Goal: Contribute content: Add original content to the website for others to see

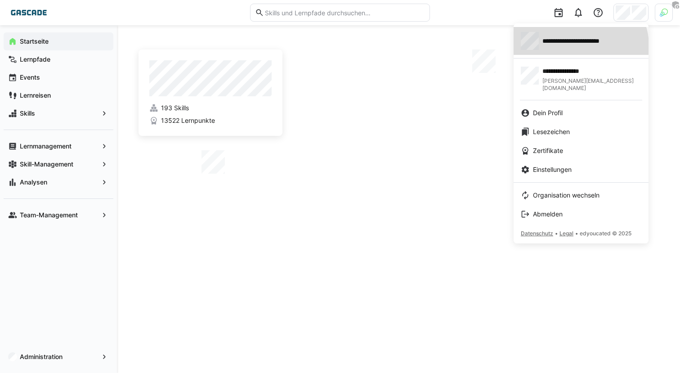
click at [569, 49] on div "**********" at bounding box center [581, 41] width 120 height 18
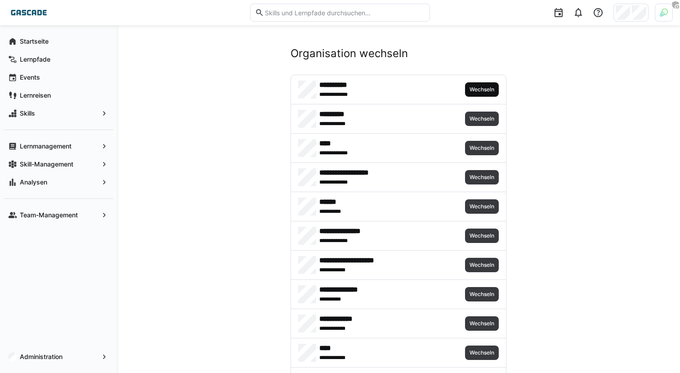
click at [484, 96] on div "**********" at bounding box center [398, 89] width 215 height 29
click at [481, 92] on span "Wechseln" at bounding box center [481, 89] width 27 height 7
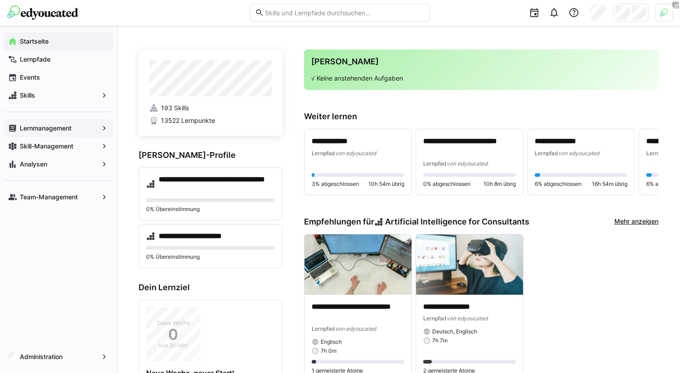
click at [0, 0] on app-navigation-label "Lernmanagement" at bounding box center [0, 0] width 0 height 0
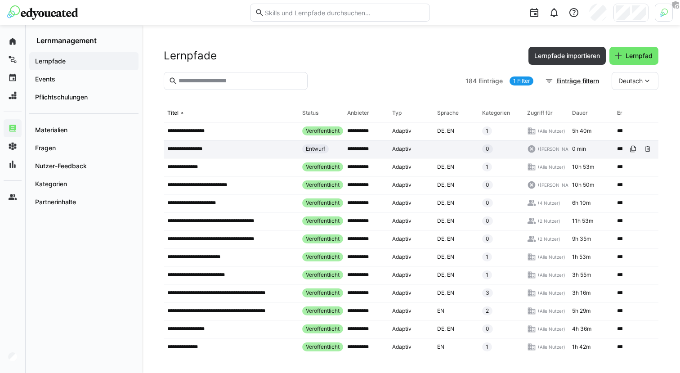
click at [267, 153] on div "**********" at bounding box center [231, 149] width 135 height 18
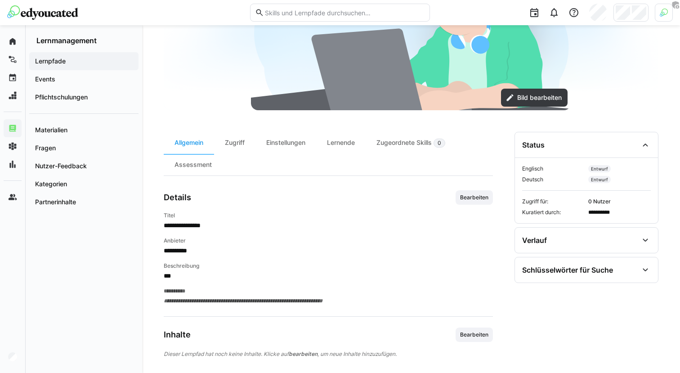
scroll to position [174, 0]
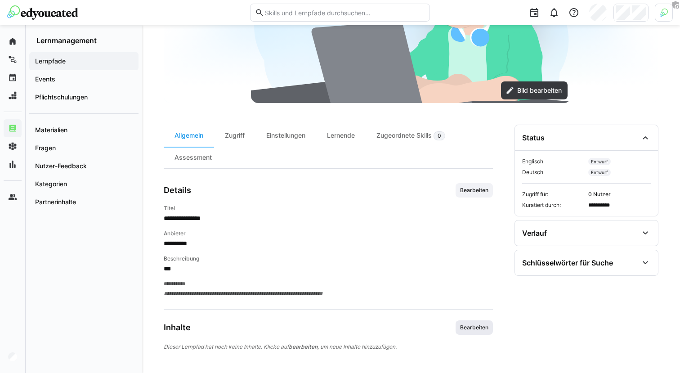
click at [488, 326] on span "Bearbeiten" at bounding box center [474, 327] width 30 height 7
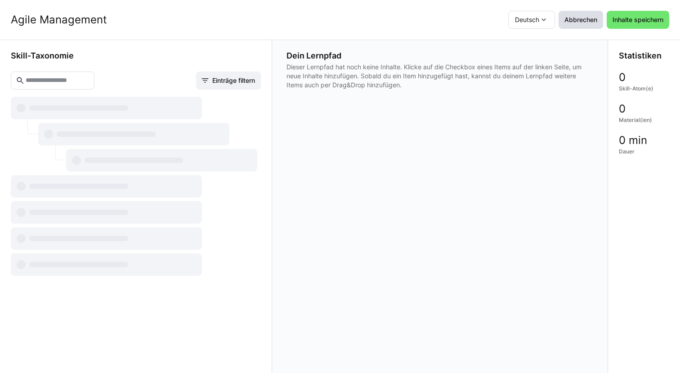
click at [587, 25] on span "Abbrechen" at bounding box center [580, 20] width 45 height 18
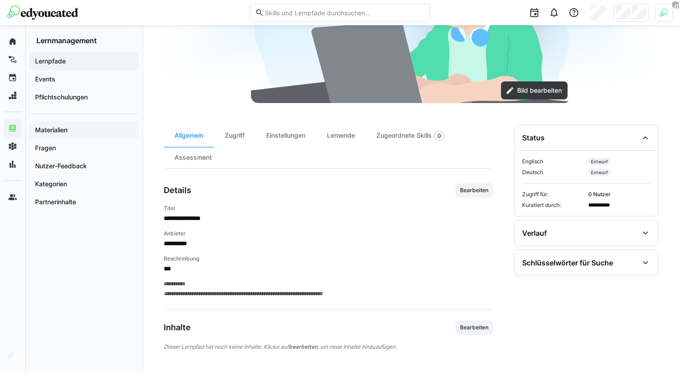
click at [74, 129] on span "Materialien" at bounding box center [84, 129] width 100 height 9
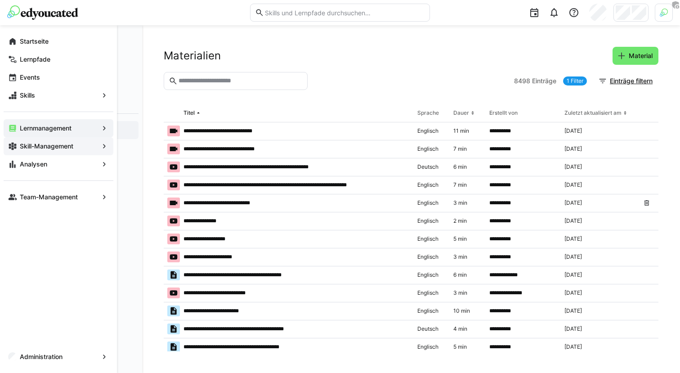
click at [0, 0] on app-navigation-label "Skill-Management" at bounding box center [0, 0] width 0 height 0
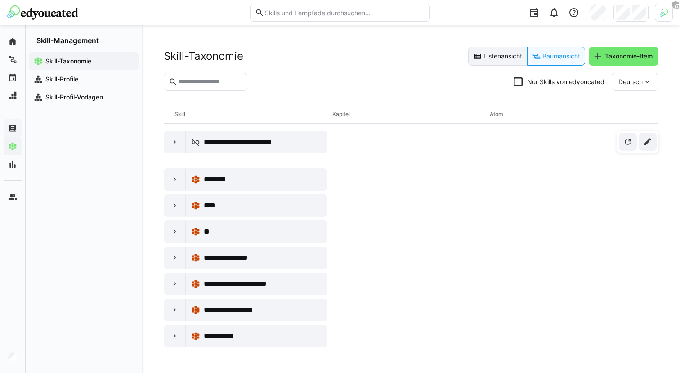
click at [489, 61] on eds-button-option "Listenansicht" at bounding box center [497, 56] width 59 height 19
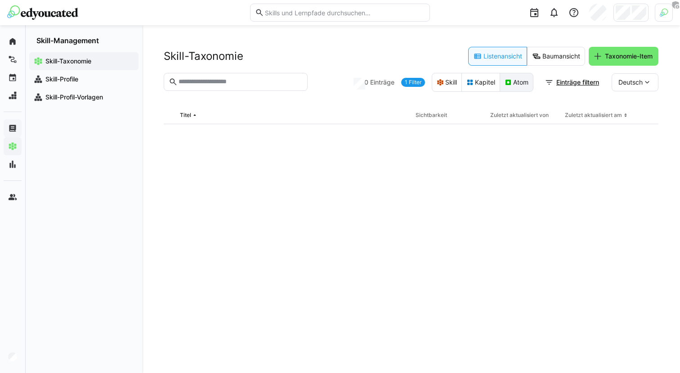
click at [508, 87] on eds-button-option "Atom" at bounding box center [516, 82] width 34 height 19
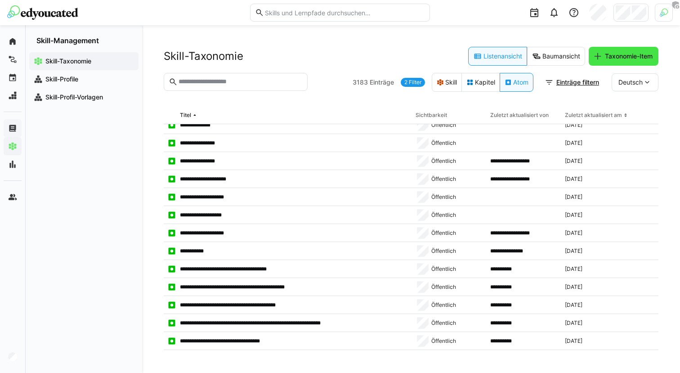
scroll to position [526, 0]
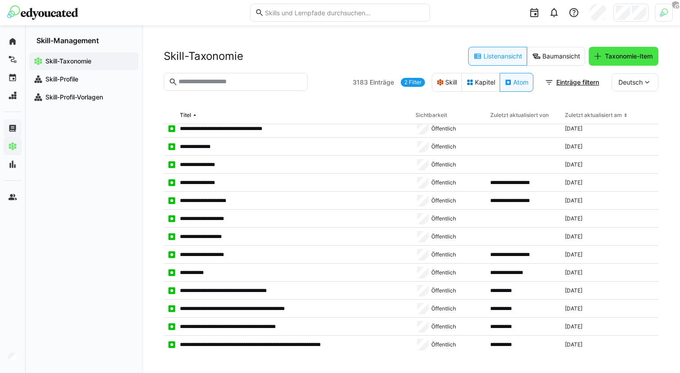
click at [631, 62] on span "Taxonomie-Item" at bounding box center [623, 56] width 70 height 19
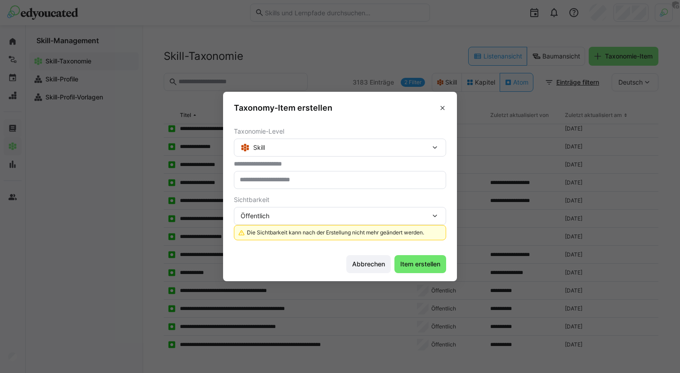
click at [312, 150] on div "Skill" at bounding box center [336, 147] width 190 height 8
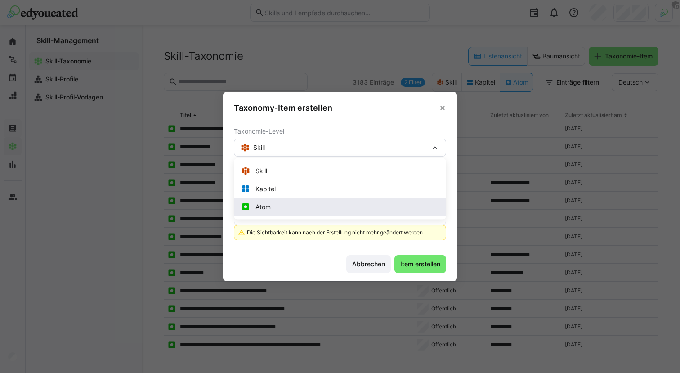
click at [302, 209] on div "Atom" at bounding box center [340, 206] width 198 height 9
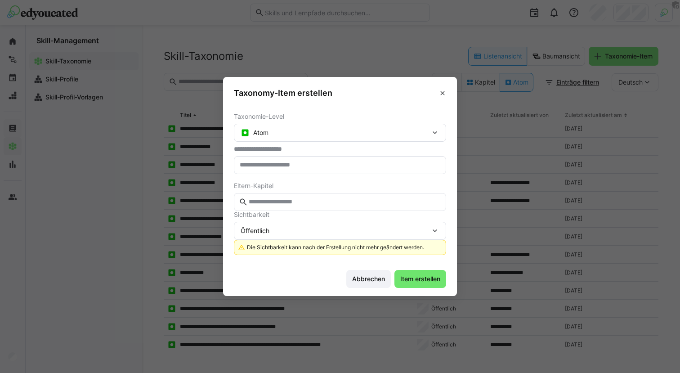
click at [368, 230] on div "Öffentlich" at bounding box center [336, 231] width 190 height 8
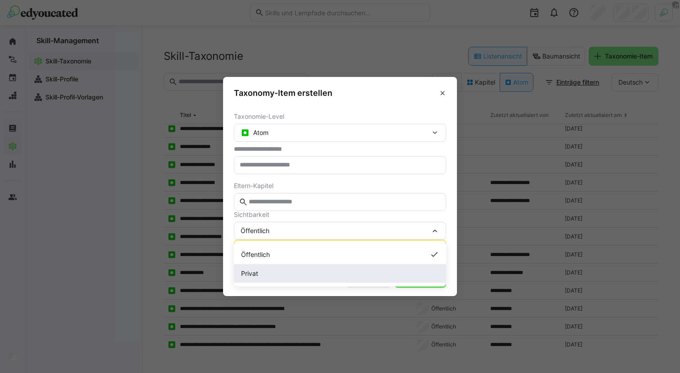
click at [314, 276] on div "Privat" at bounding box center [340, 273] width 198 height 9
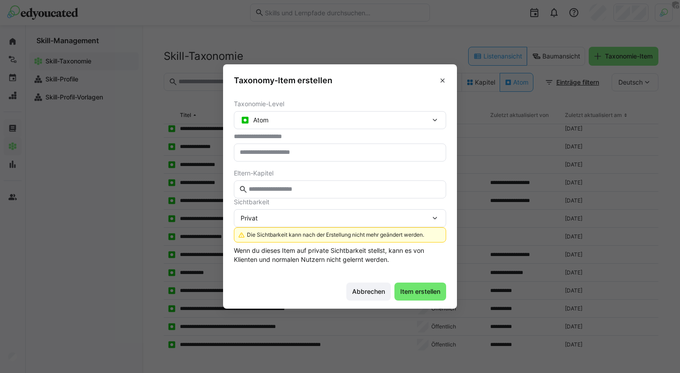
click at [310, 195] on eds-input at bounding box center [340, 189] width 212 height 18
click at [365, 290] on span "Abbrechen" at bounding box center [369, 291] width 36 height 9
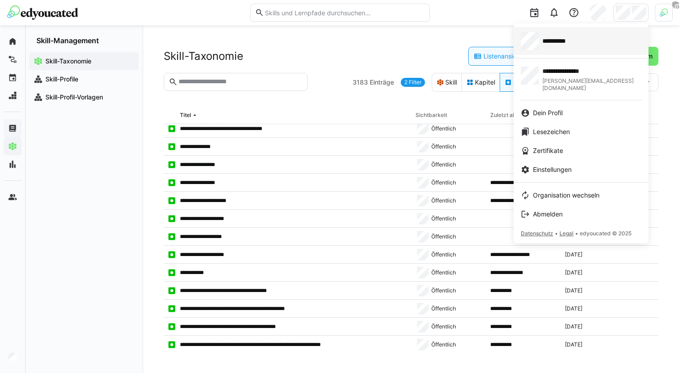
click at [589, 46] on div "**********" at bounding box center [581, 41] width 120 height 18
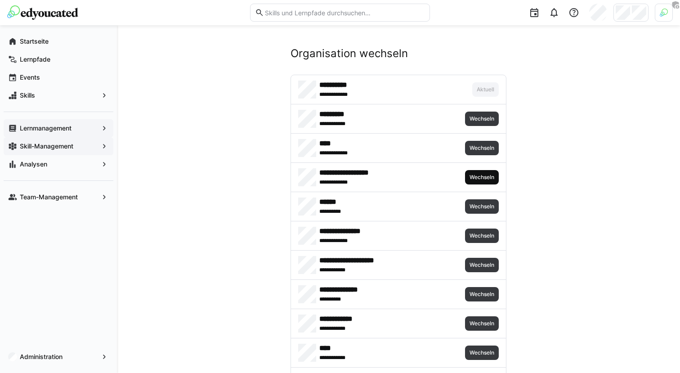
click at [475, 176] on span "Wechseln" at bounding box center [481, 177] width 27 height 7
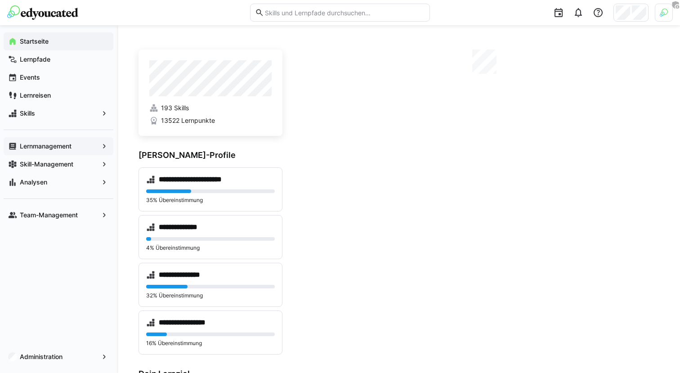
click at [0, 0] on app-navigation-label "Lernmanagement" at bounding box center [0, 0] width 0 height 0
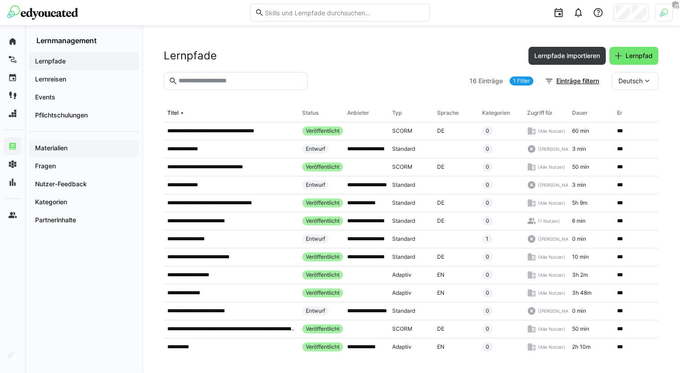
click at [82, 150] on span "Materialien" at bounding box center [84, 147] width 100 height 9
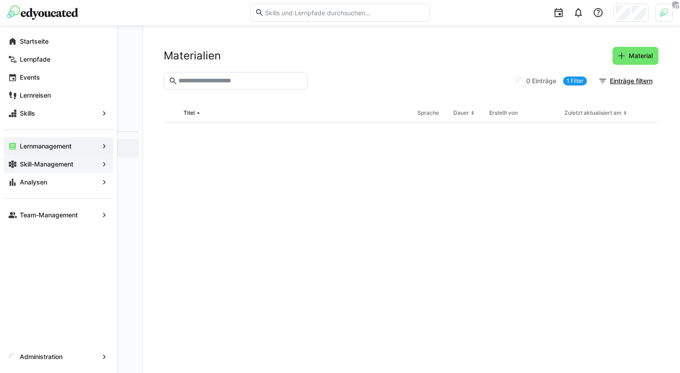
click at [0, 0] on app-navigation-label "Skill-Management" at bounding box center [0, 0] width 0 height 0
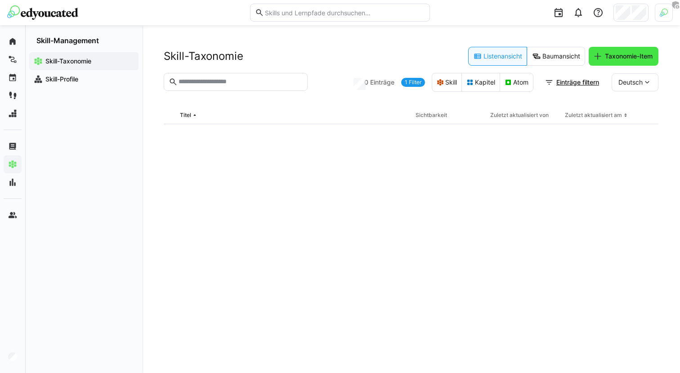
click at [620, 59] on span "Taxonomie-Item" at bounding box center [628, 56] width 50 height 9
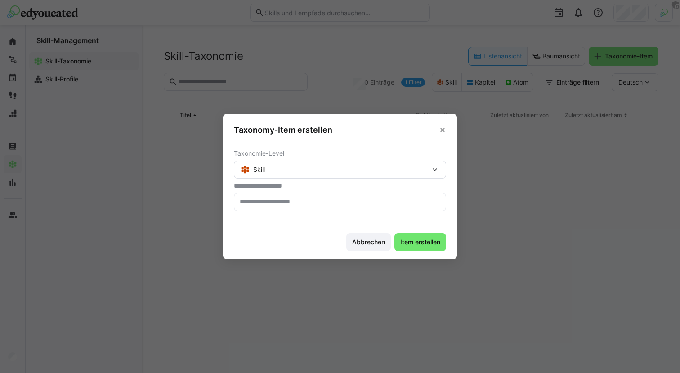
click at [353, 167] on div "Skill" at bounding box center [336, 169] width 190 height 8
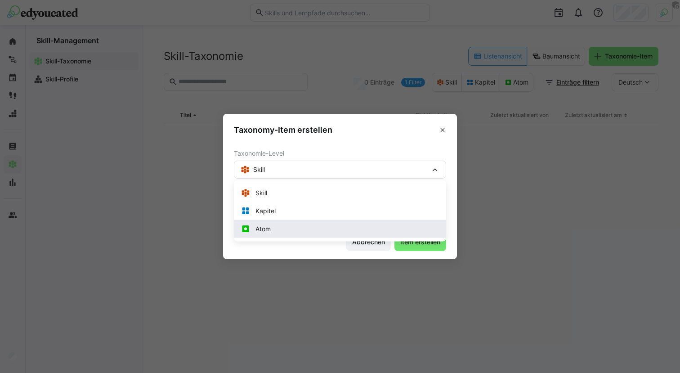
click at [313, 227] on div "Atom" at bounding box center [340, 228] width 198 height 9
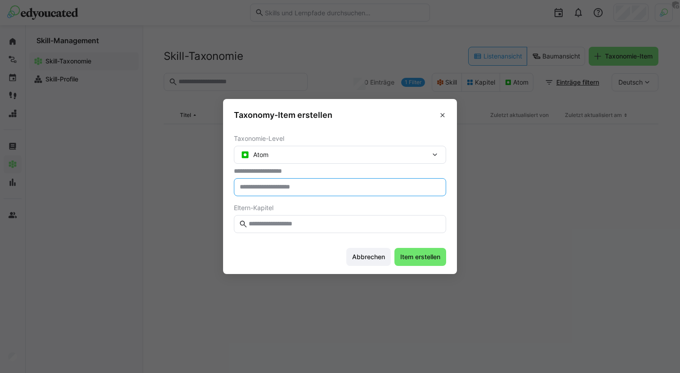
click at [304, 184] on input "text" at bounding box center [340, 187] width 202 height 8
type input "****"
click at [411, 258] on span "Item erstellen" at bounding box center [420, 256] width 43 height 9
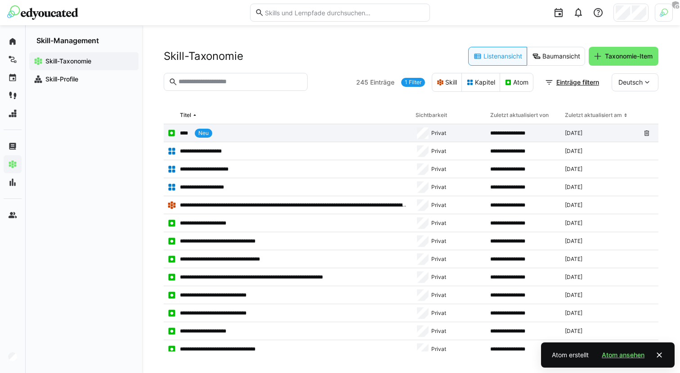
click at [287, 131] on app-table-first-column "**** Neu" at bounding box center [287, 133] width 241 height 9
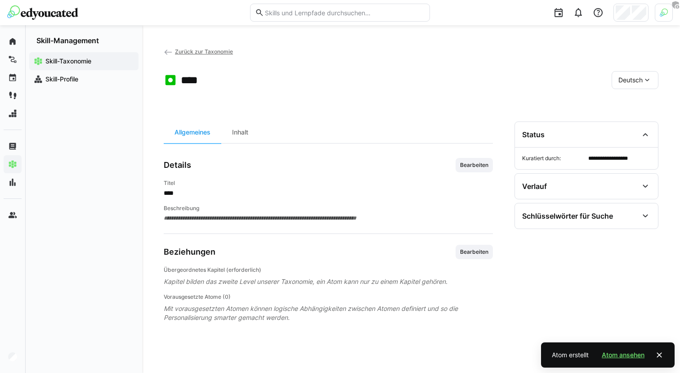
click at [477, 156] on div "**********" at bounding box center [328, 236] width 329 height 230
click at [477, 161] on span "Bearbeiten" at bounding box center [474, 164] width 30 height 7
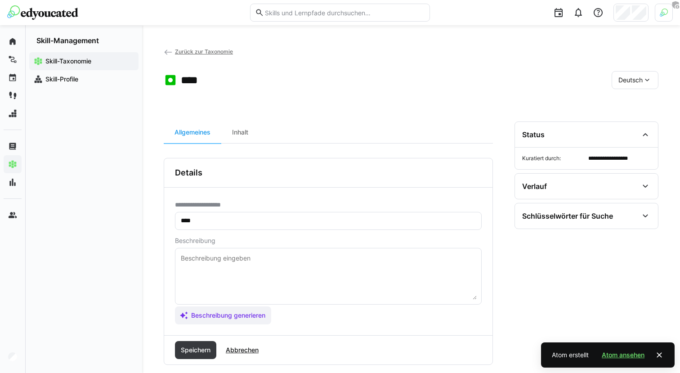
click at [267, 262] on textarea at bounding box center [328, 276] width 297 height 47
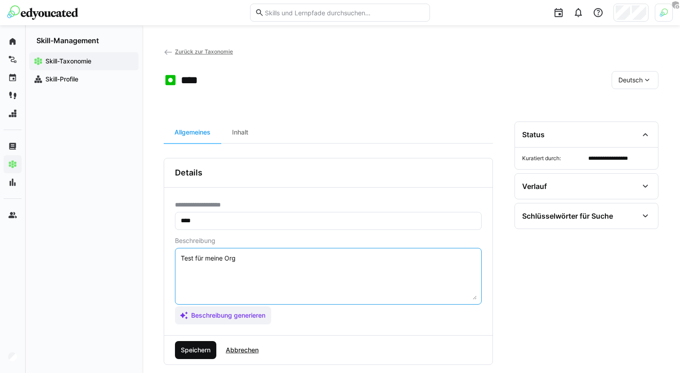
type textarea "Test für meine Org"
click at [201, 352] on span "Speichern" at bounding box center [195, 349] width 32 height 9
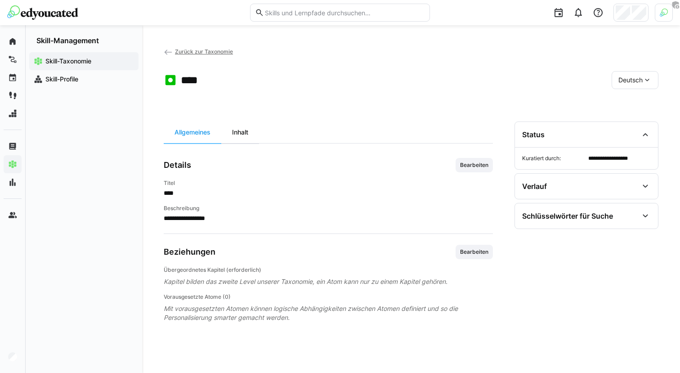
click at [249, 135] on div "Inhalt" at bounding box center [240, 132] width 38 height 22
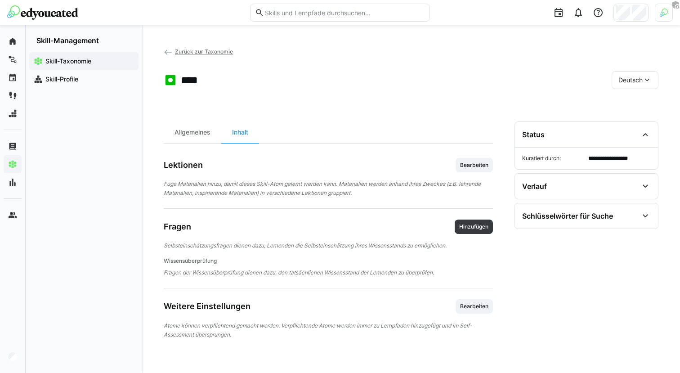
click at [470, 217] on app-content "Lektionen Bearbeiten Füge Materialien hinzu, damit dieses Skill-Atom gelernt we…" at bounding box center [328, 248] width 329 height 181
click at [471, 223] on span "Hinzufügen" at bounding box center [473, 226] width 31 height 7
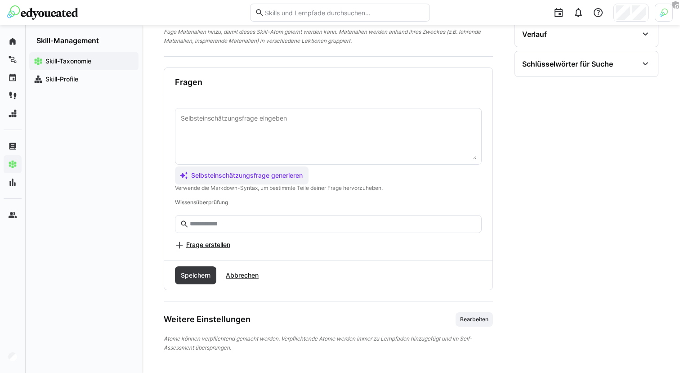
scroll to position [152, 0]
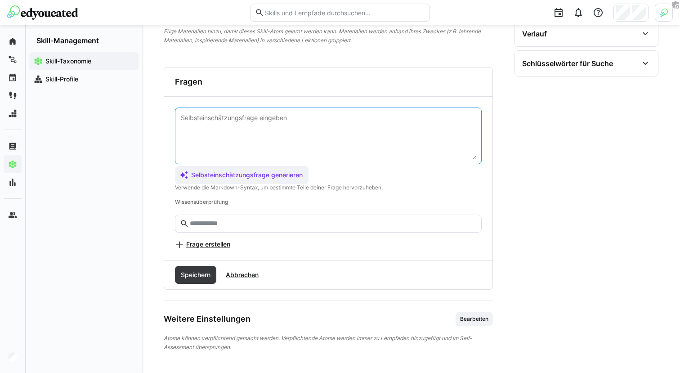
click at [321, 147] on textarea at bounding box center [328, 135] width 297 height 47
type textarea "Kannst du das?"
click at [204, 278] on span "Speichern" at bounding box center [195, 274] width 32 height 9
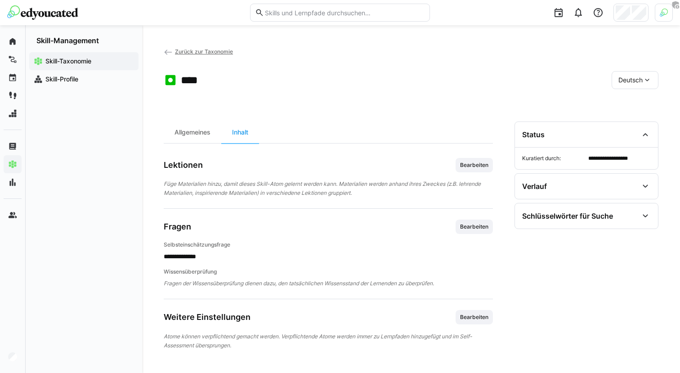
scroll to position [0, 0]
click at [478, 225] on span "Bearbeiten" at bounding box center [474, 226] width 30 height 7
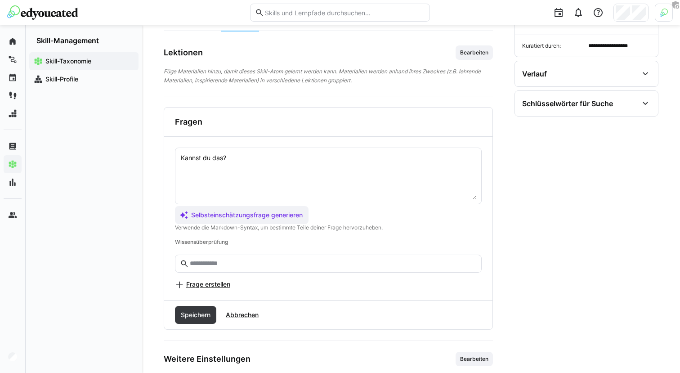
scroll to position [152, 0]
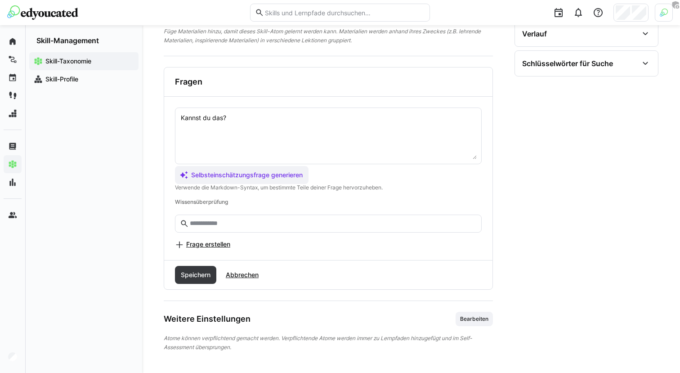
click at [218, 245] on span "Frage erstellen" at bounding box center [208, 244] width 44 height 9
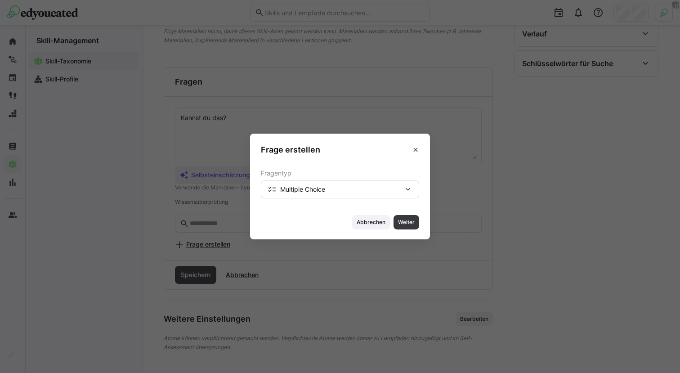
click at [341, 190] on div "Multiple Choice" at bounding box center [335, 189] width 136 height 8
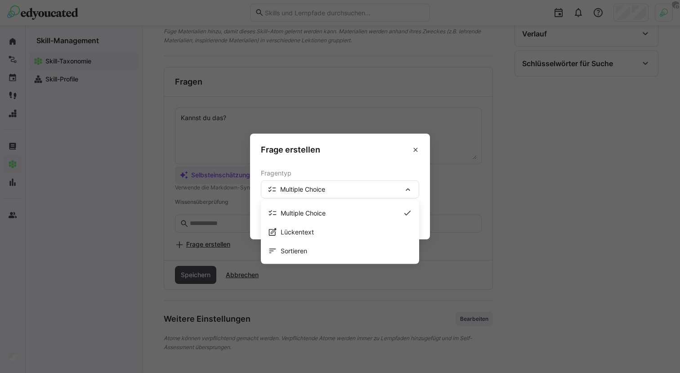
click at [341, 191] on div "Multiple Choice" at bounding box center [335, 189] width 136 height 8
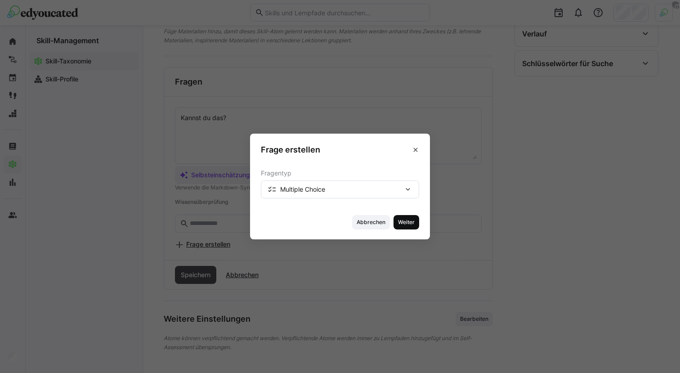
click at [409, 228] on span "Weiter" at bounding box center [406, 222] width 26 height 14
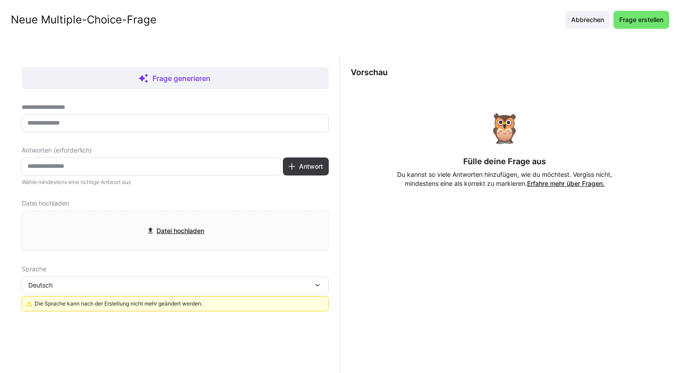
click at [156, 124] on input "text" at bounding box center [175, 123] width 297 height 8
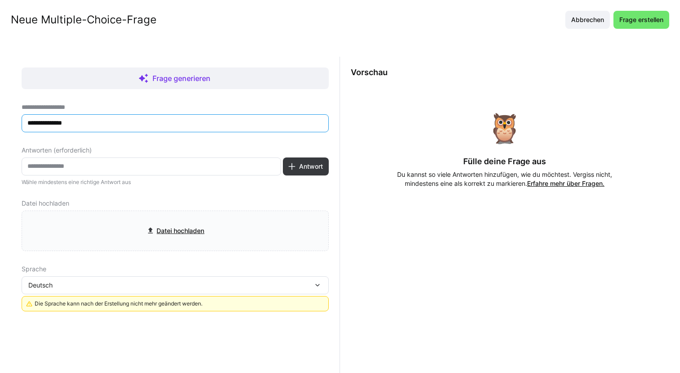
type input "**********"
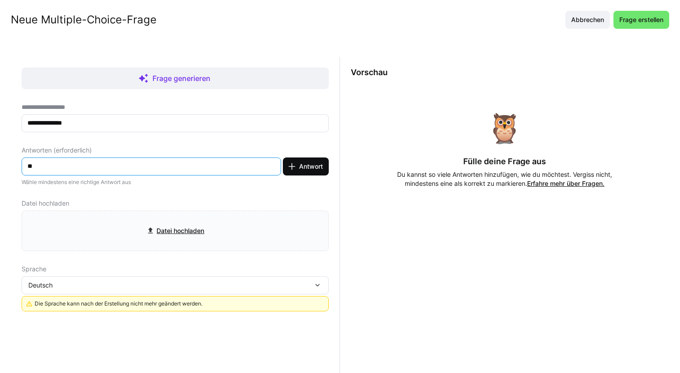
type input "**"
click at [295, 172] on span "Antwort" at bounding box center [306, 166] width 46 height 18
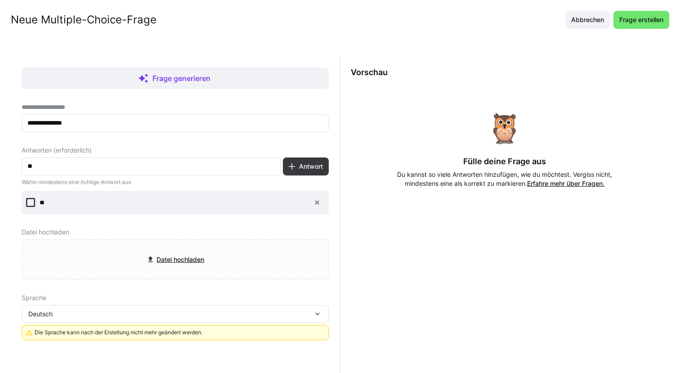
click at [139, 174] on eds-input "**" at bounding box center [151, 166] width 259 height 18
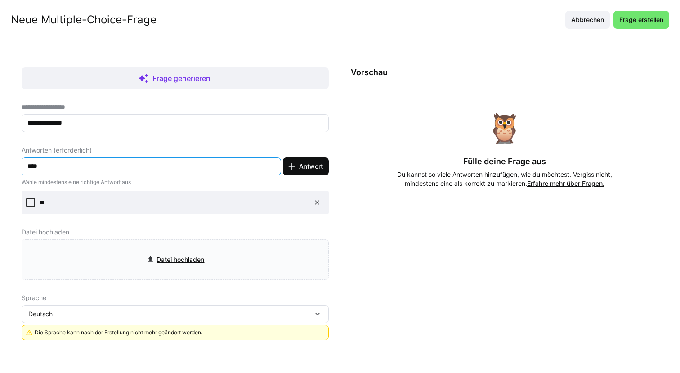
type input "****"
click at [311, 166] on span "Antwort" at bounding box center [311, 166] width 27 height 9
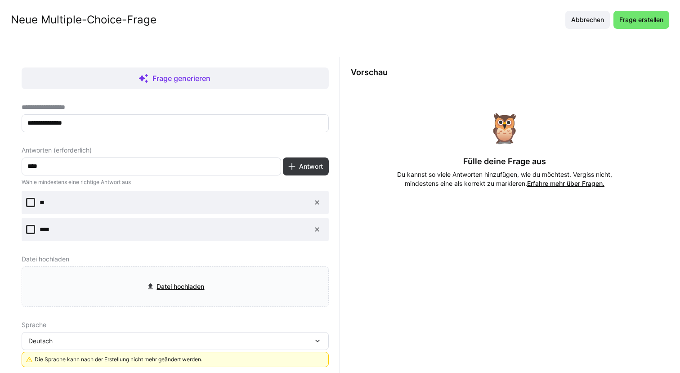
click at [35, 204] on eds-checkbox "**" at bounding box center [175, 202] width 307 height 23
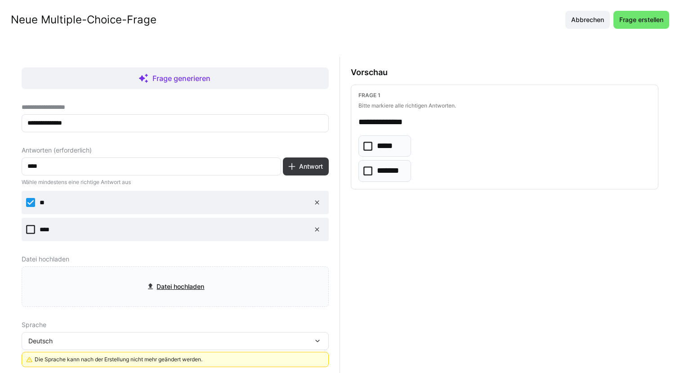
scroll to position [13, 0]
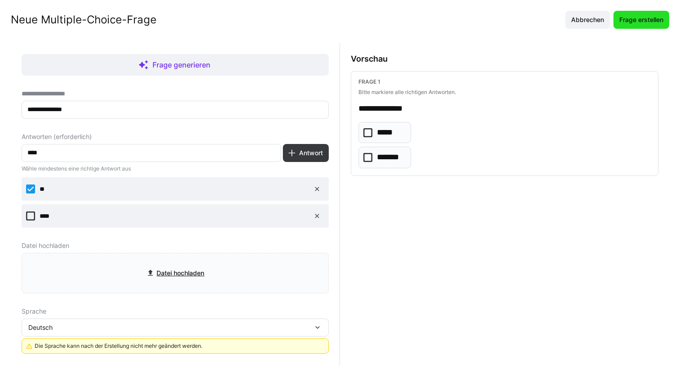
click at [644, 25] on span "Frage erstellen" at bounding box center [641, 20] width 56 height 18
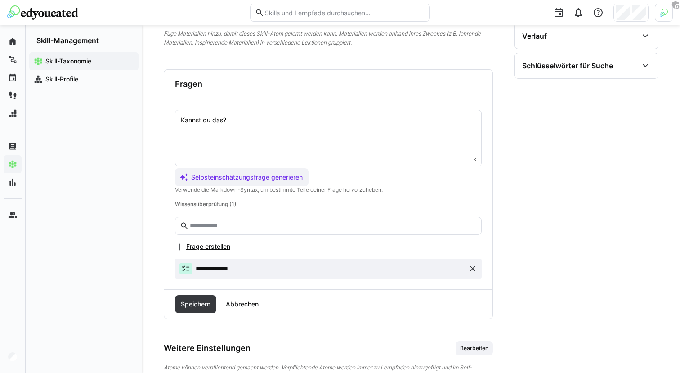
scroll to position [143, 0]
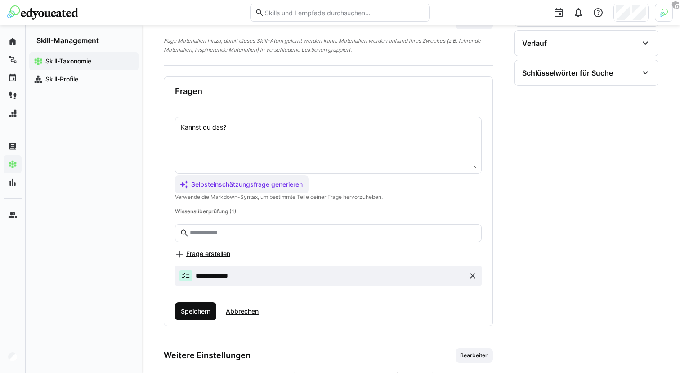
click at [202, 308] on span "Speichern" at bounding box center [195, 311] width 32 height 9
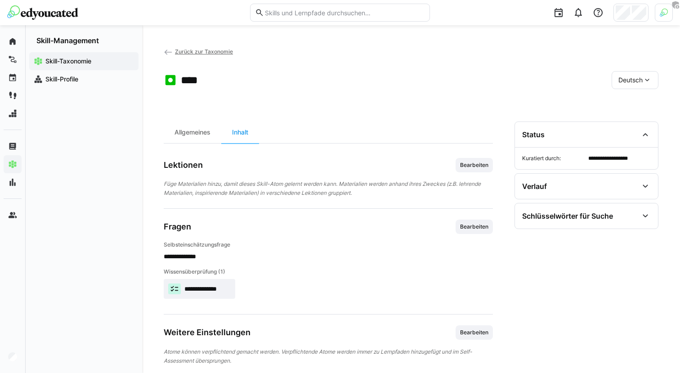
scroll to position [13, 0]
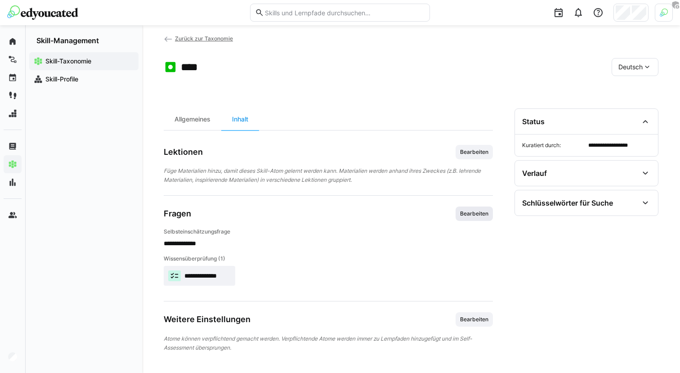
click at [469, 212] on span "Bearbeiten" at bounding box center [474, 213] width 30 height 7
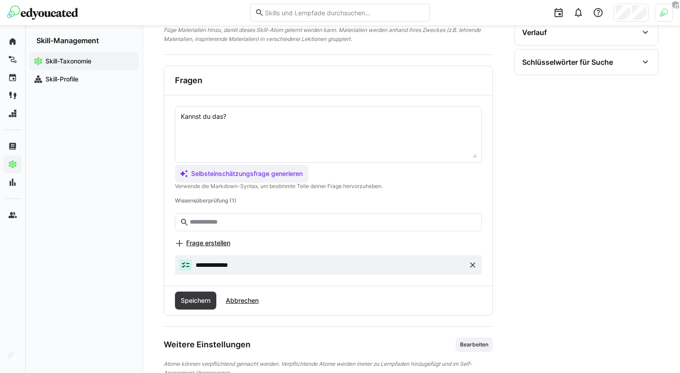
scroll to position [179, 0]
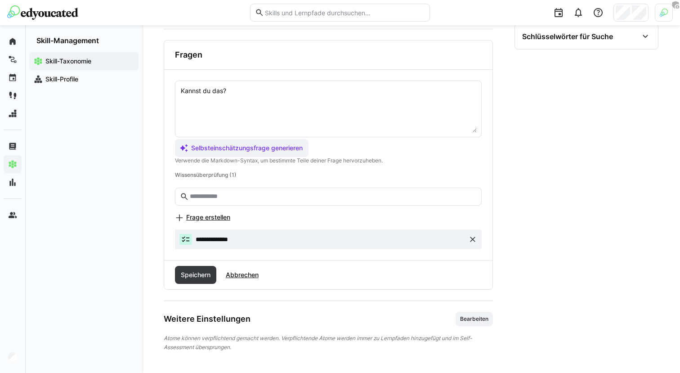
click at [223, 219] on span "Frage erstellen" at bounding box center [208, 217] width 44 height 9
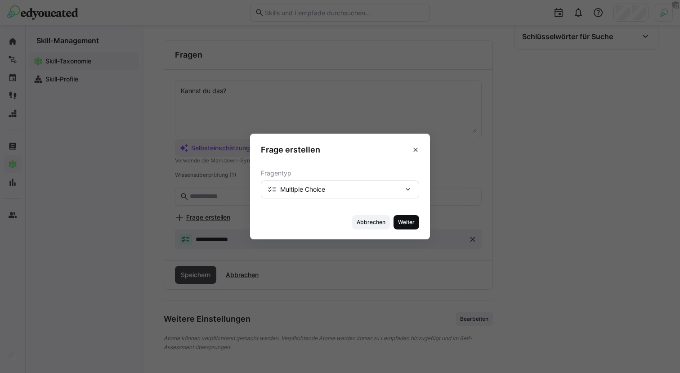
click at [412, 224] on span "Weiter" at bounding box center [406, 221] width 18 height 7
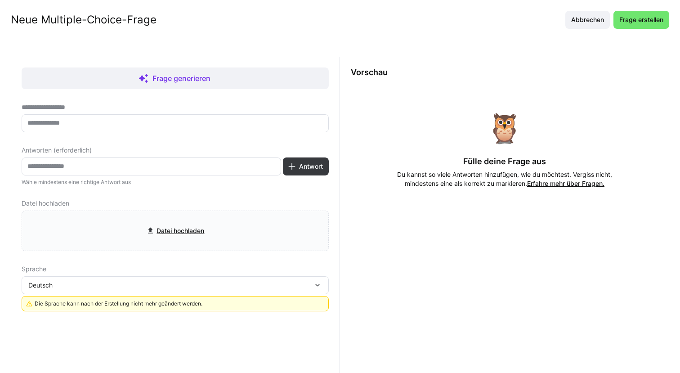
click at [293, 128] on eds-input at bounding box center [175, 123] width 307 height 18
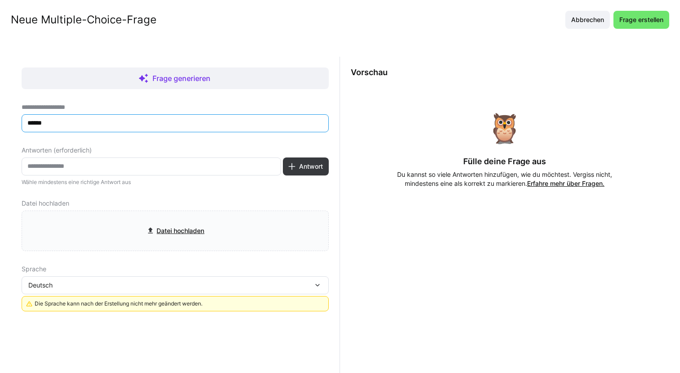
type input "******"
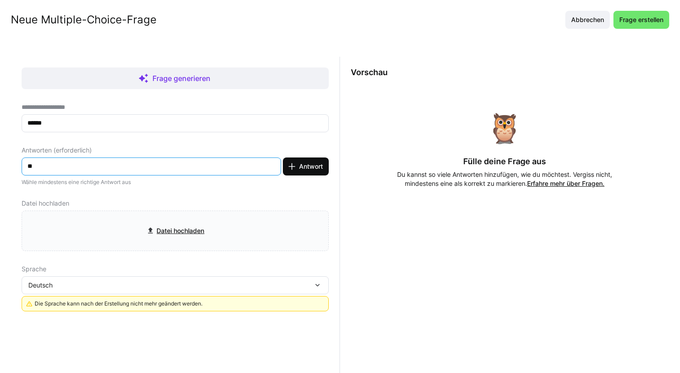
type input "**"
click at [300, 169] on span "Antwort" at bounding box center [311, 166] width 27 height 9
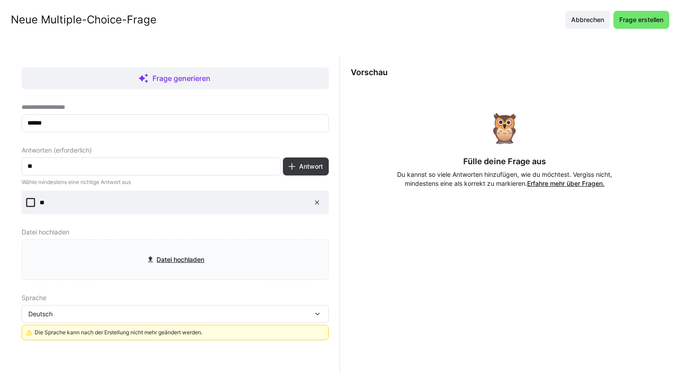
click at [196, 160] on eds-input "**" at bounding box center [151, 166] width 259 height 18
click at [198, 162] on input "**" at bounding box center [151, 166] width 249 height 8
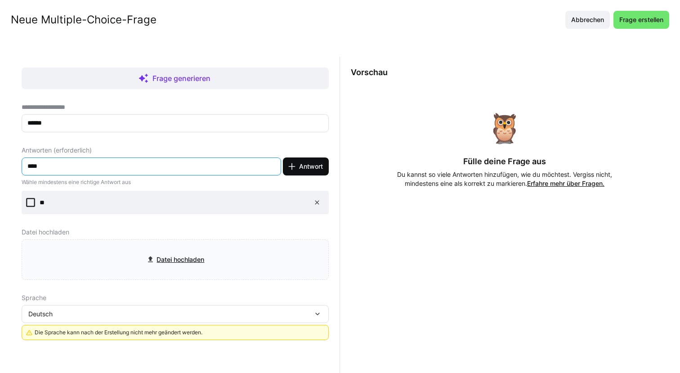
type input "****"
click at [300, 166] on span "Antwort" at bounding box center [311, 166] width 27 height 9
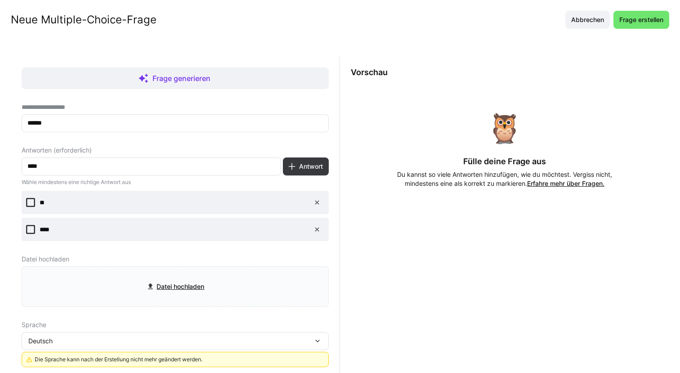
click at [31, 197] on eds-checkbox "**" at bounding box center [175, 202] width 307 height 23
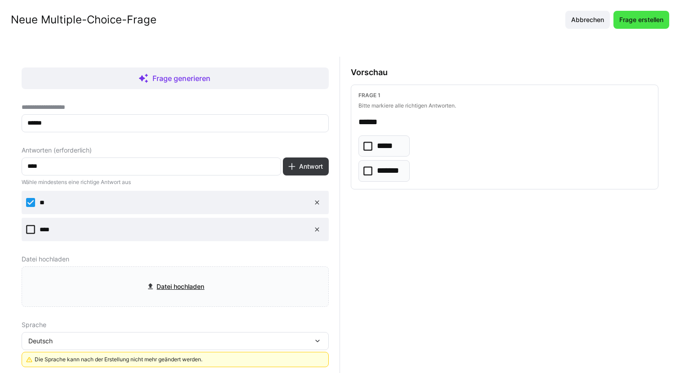
click at [648, 13] on span "Frage erstellen" at bounding box center [641, 20] width 56 height 18
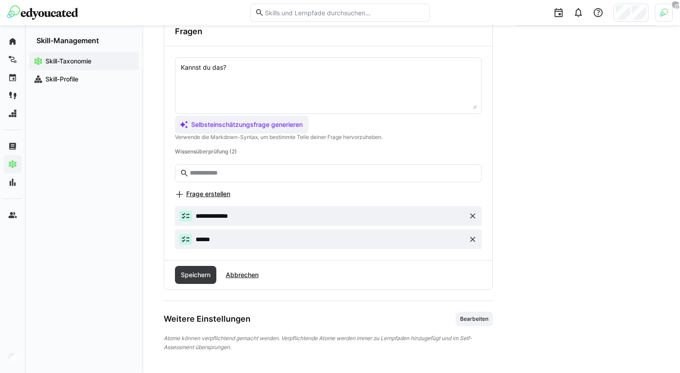
scroll to position [200, 0]
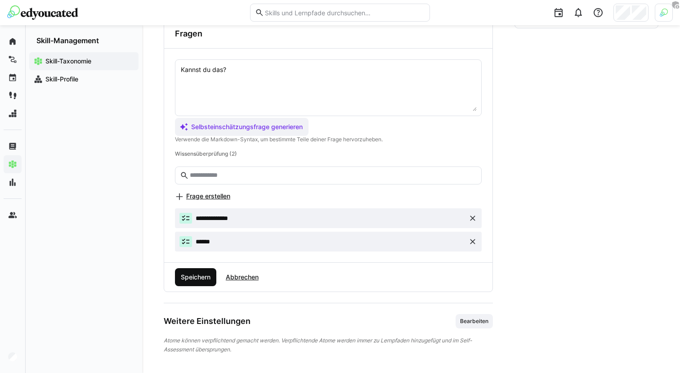
click at [195, 281] on span "Speichern" at bounding box center [195, 276] width 32 height 9
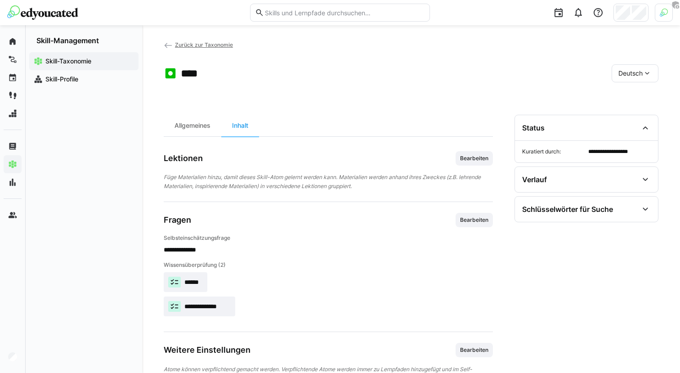
scroll to position [37, 0]
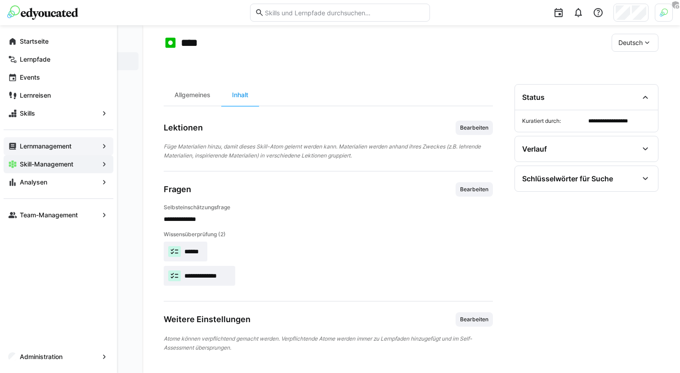
click at [42, 142] on span "Lernmanagement" at bounding box center [58, 146] width 80 height 9
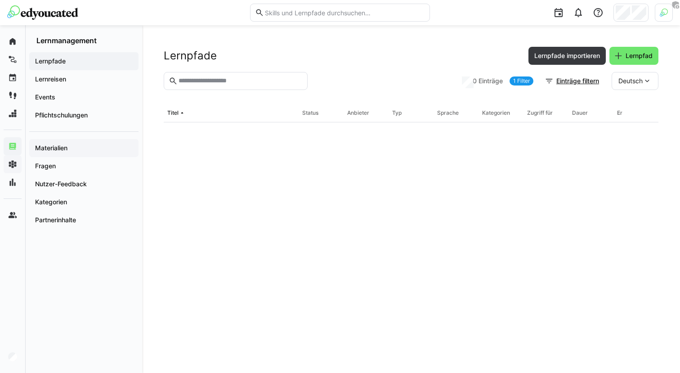
click at [94, 151] on span "Materialien" at bounding box center [84, 147] width 100 height 9
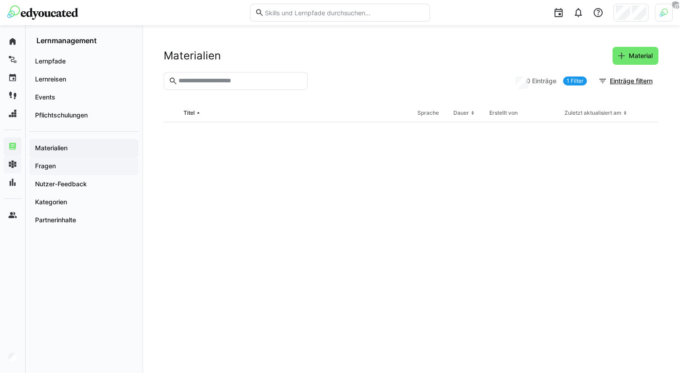
click at [88, 169] on span "Fragen" at bounding box center [84, 165] width 100 height 9
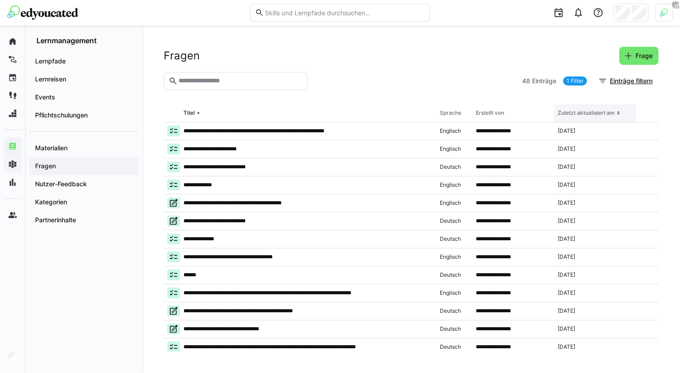
click at [611, 119] on th "Zuletzt aktualisiert am" at bounding box center [595, 113] width 82 height 18
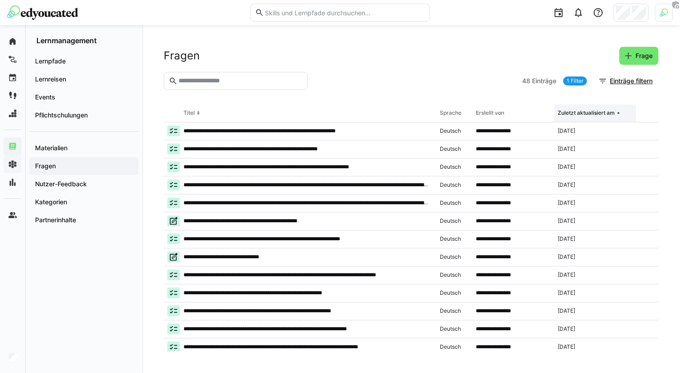
click at [603, 116] on div "Zuletzt aktualisiert am" at bounding box center [585, 112] width 57 height 7
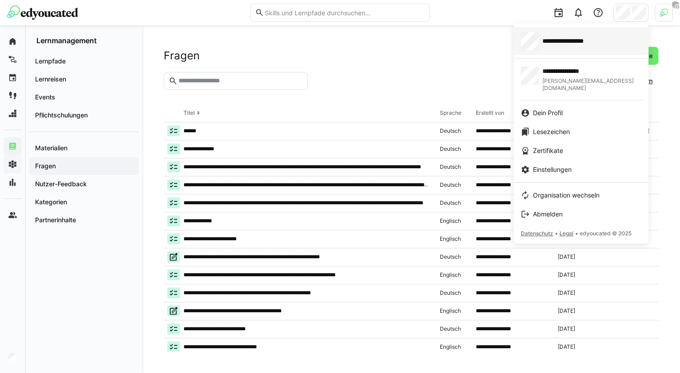
click at [590, 47] on div "**********" at bounding box center [581, 41] width 120 height 18
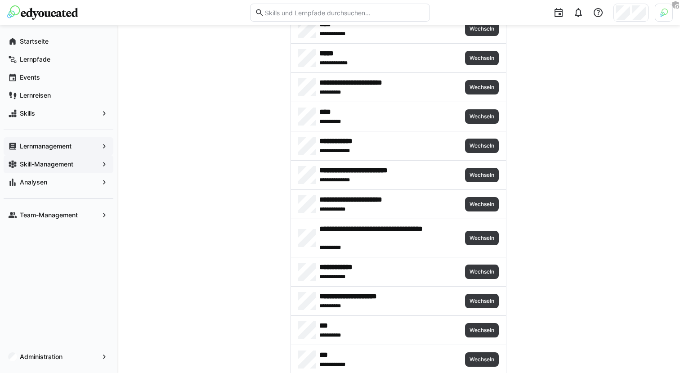
scroll to position [4901, 0]
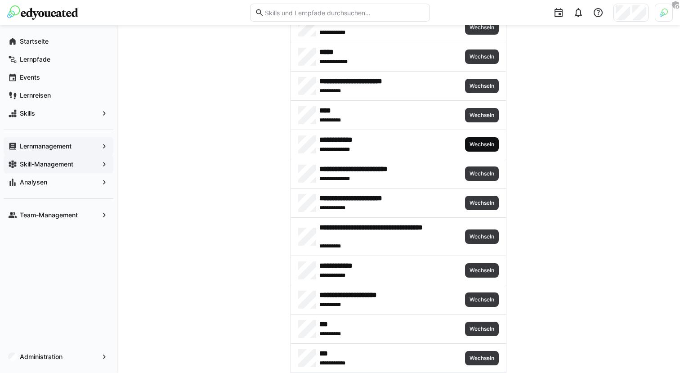
click at [478, 144] on span "Wechseln" at bounding box center [481, 144] width 27 height 7
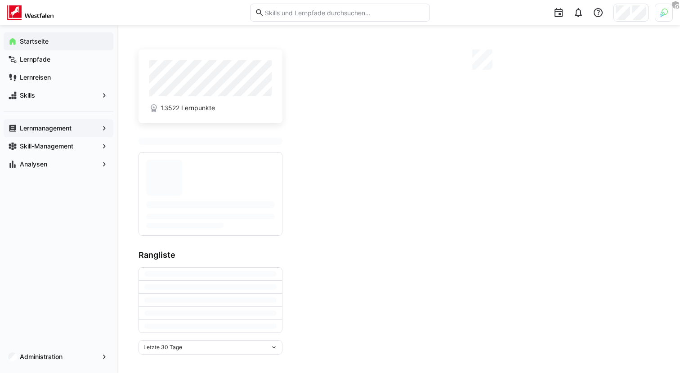
click at [76, 131] on span "Lernmanagement" at bounding box center [58, 128] width 80 height 9
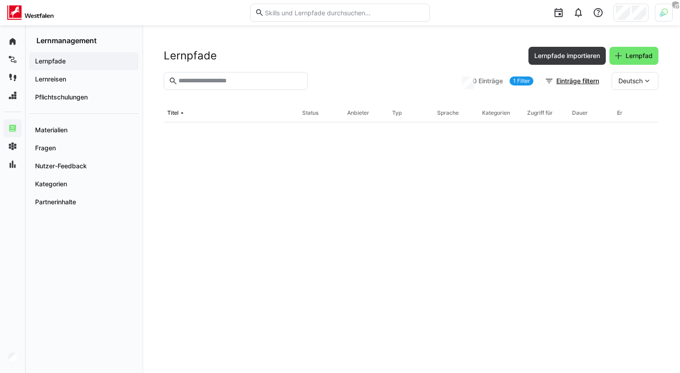
click at [248, 83] on input "text" at bounding box center [240, 81] width 125 height 8
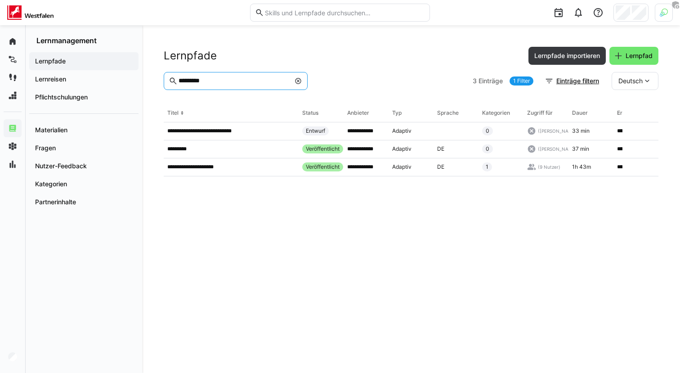
type input "*********"
click at [510, 81] on link "1 Filter" at bounding box center [521, 80] width 24 height 9
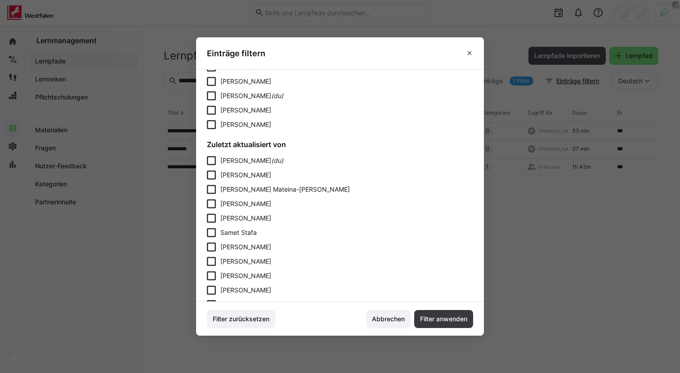
scroll to position [698, 0]
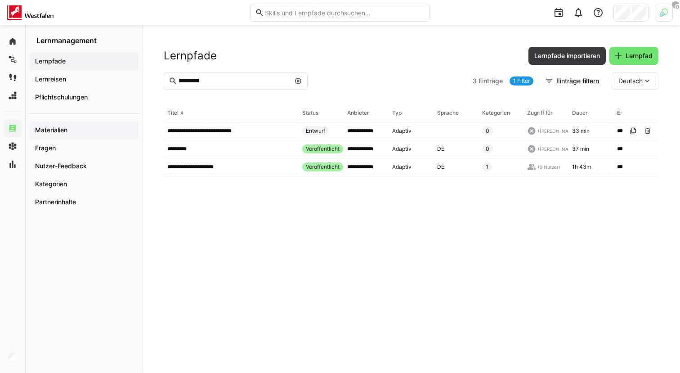
click at [81, 129] on span "Materialien" at bounding box center [84, 129] width 100 height 9
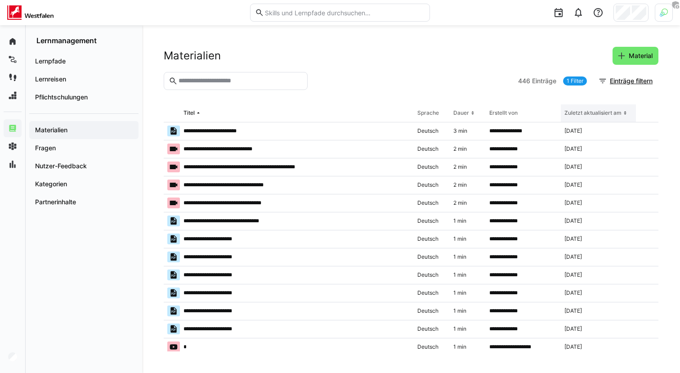
click at [625, 118] on th "Zuletzt aktualisiert am" at bounding box center [598, 113] width 75 height 18
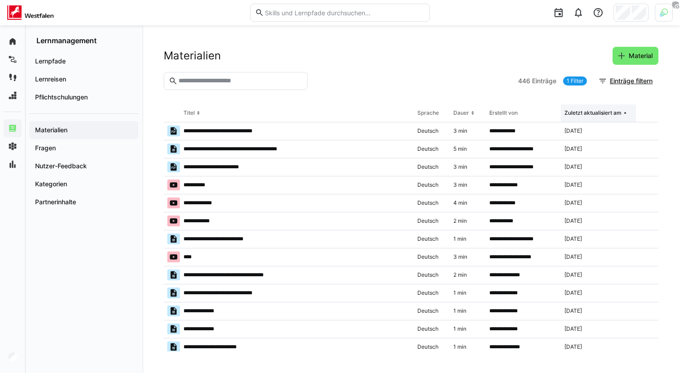
click at [625, 117] on th "Zuletzt aktualisiert am" at bounding box center [598, 113] width 75 height 18
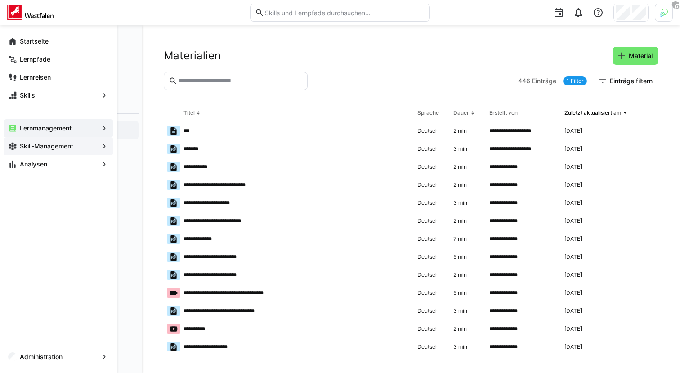
click at [15, 147] on eds-icon at bounding box center [12, 146] width 9 height 9
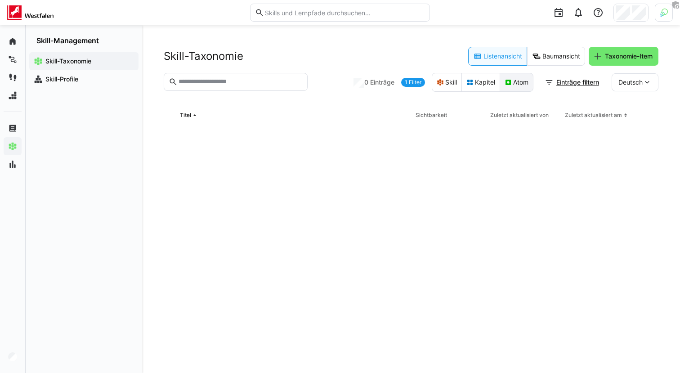
click at [520, 84] on eds-button-option "Atom" at bounding box center [516, 82] width 34 height 19
click at [410, 87] on div "0 Einträge 2 Filter Skill Kapitel Atom Einträge filtern Deutsch" at bounding box center [505, 82] width 305 height 19
click at [414, 81] on link "2 Filter" at bounding box center [413, 82] width 24 height 9
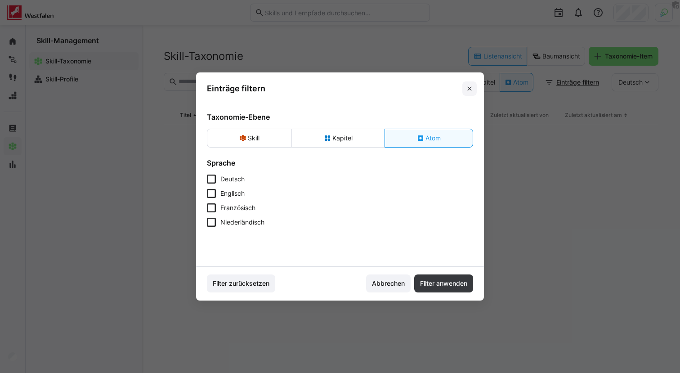
click at [466, 88] on eds-icon at bounding box center [469, 88] width 7 height 7
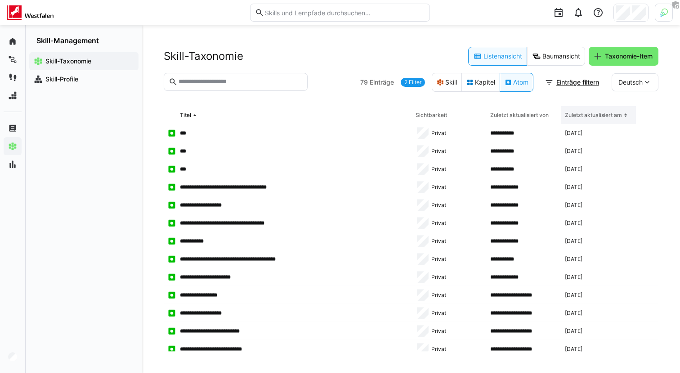
click at [622, 116] on eds-icon at bounding box center [625, 114] width 7 height 7
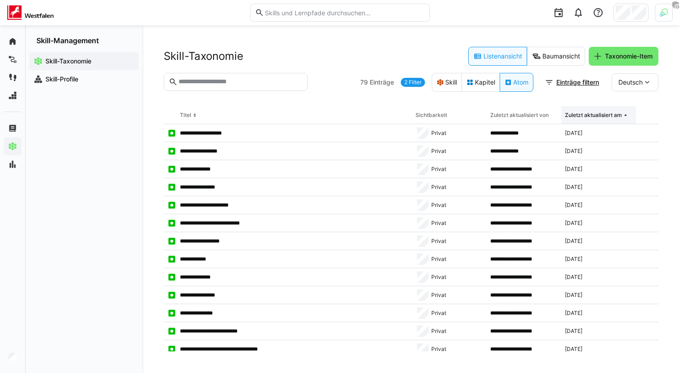
click at [622, 116] on eds-icon at bounding box center [625, 114] width 7 height 7
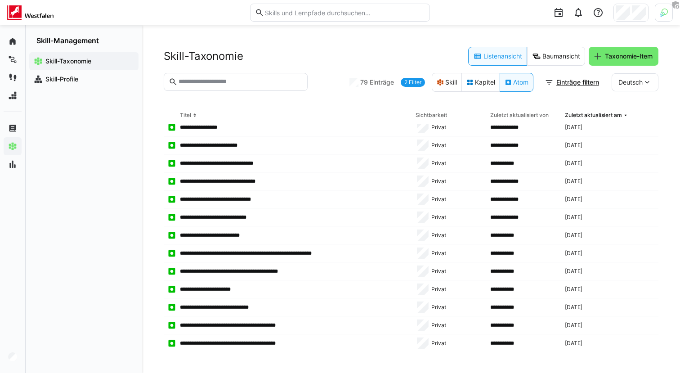
scroll to position [672, 0]
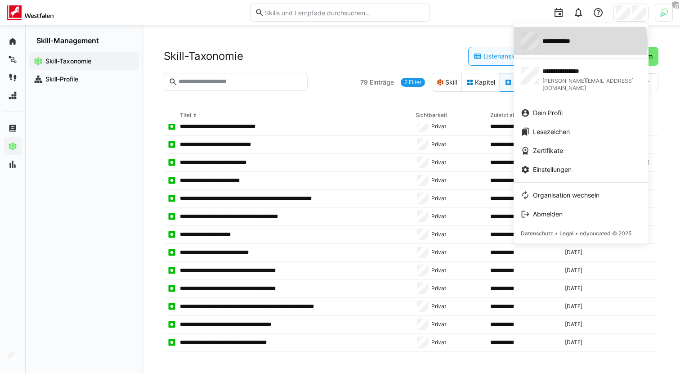
click at [563, 43] on span "**********" at bounding box center [562, 40] width 40 height 9
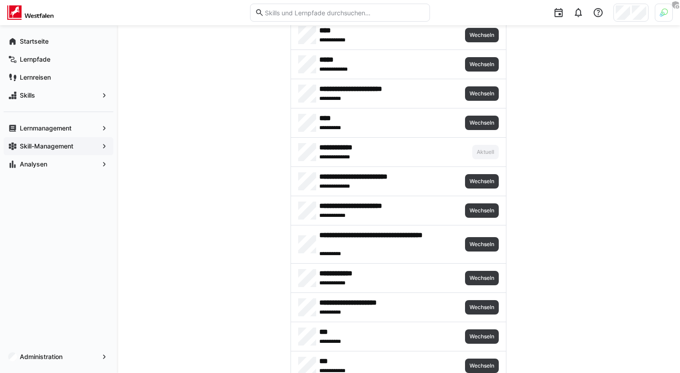
scroll to position [4895, 0]
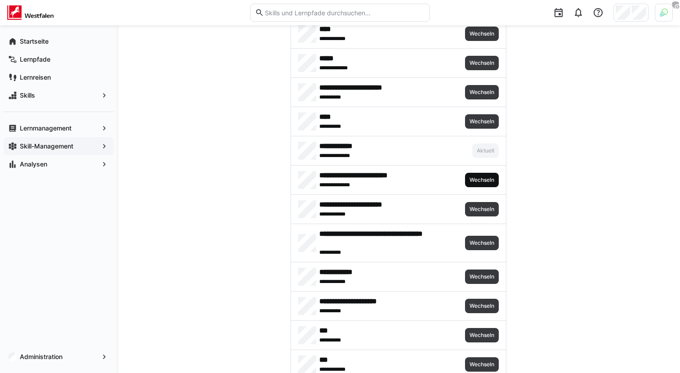
click at [477, 180] on span "Wechseln" at bounding box center [481, 179] width 27 height 7
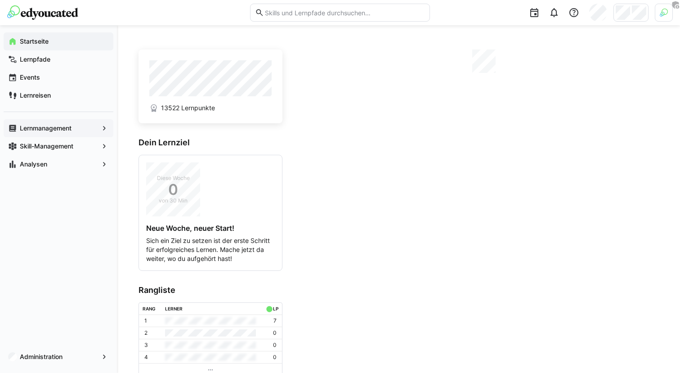
click at [0, 0] on app-navigation-label "Lernmanagement" at bounding box center [0, 0] width 0 height 0
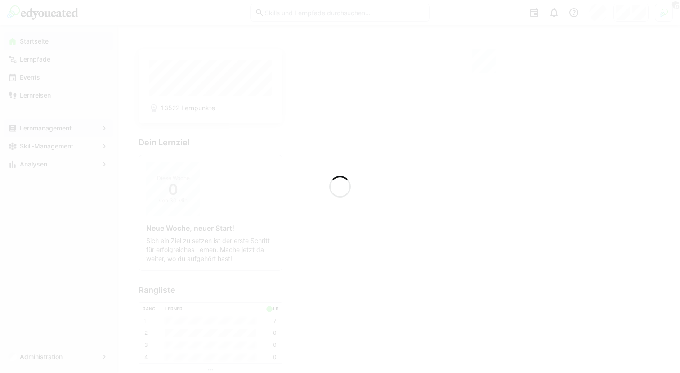
click at [62, 126] on div at bounding box center [340, 186] width 680 height 373
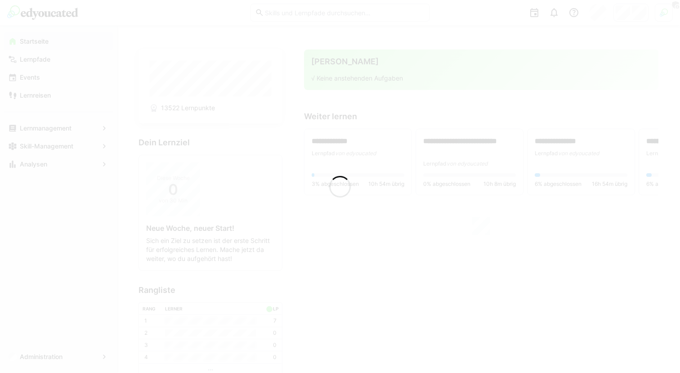
click at [60, 146] on div at bounding box center [340, 186] width 680 height 373
click at [45, 143] on div at bounding box center [340, 186] width 680 height 373
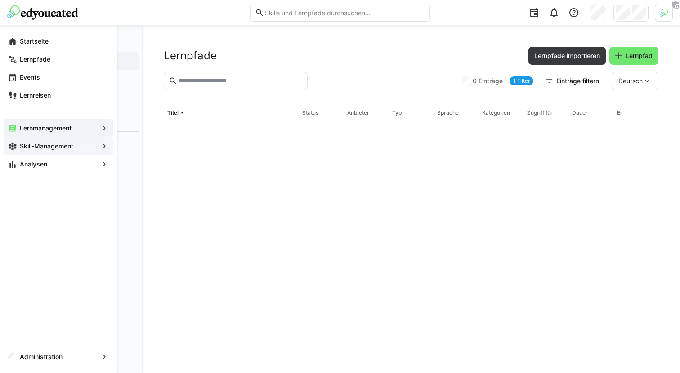
click at [31, 142] on span "Skill-Management" at bounding box center [58, 146] width 80 height 9
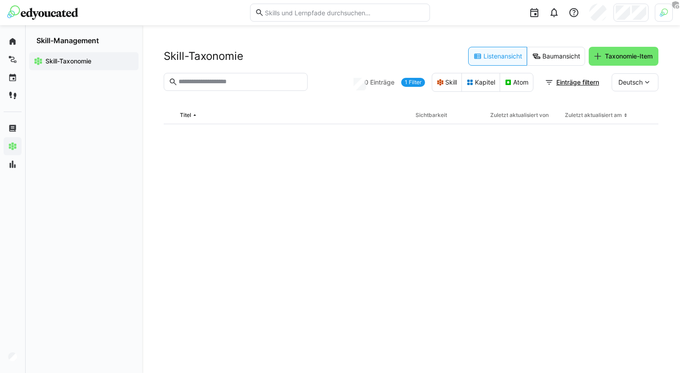
click at [503, 92] on section "0 Einträge 1 Filter Skill Kapitel Atom Einträge filtern Deutsch" at bounding box center [411, 89] width 494 height 33
click at [512, 89] on eds-button-option "Atom" at bounding box center [516, 82] width 34 height 19
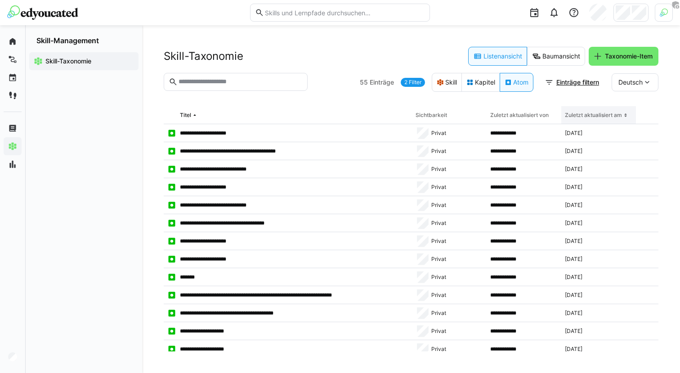
click at [614, 119] on th "Zuletzt aktualisiert am" at bounding box center [598, 115] width 75 height 18
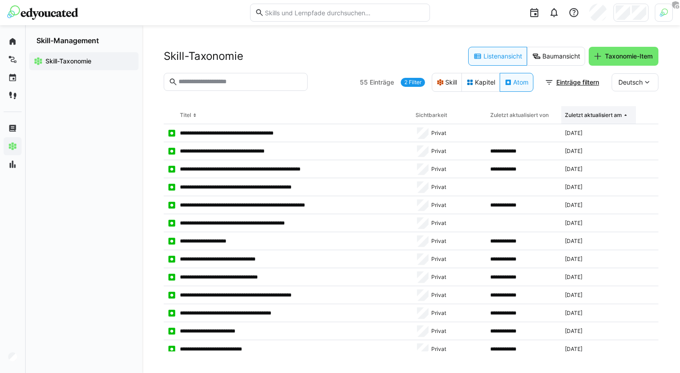
click at [614, 119] on th "Zuletzt aktualisiert am" at bounding box center [598, 115] width 75 height 18
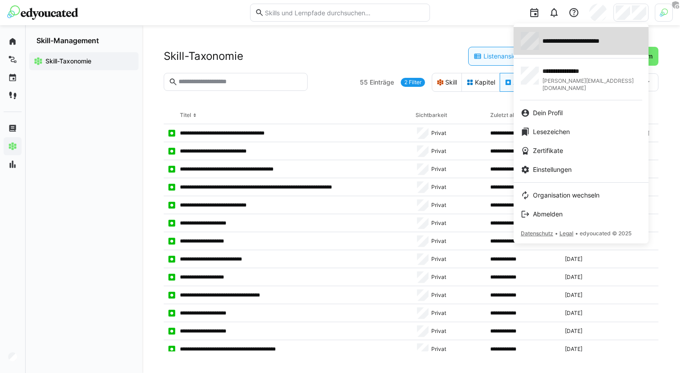
click at [591, 44] on span "**********" at bounding box center [581, 40] width 79 height 9
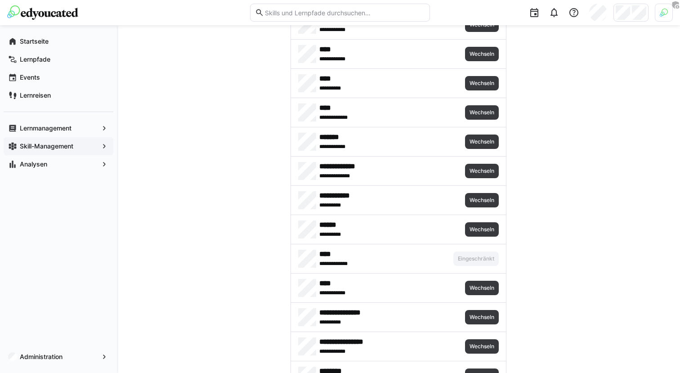
scroll to position [4855, 0]
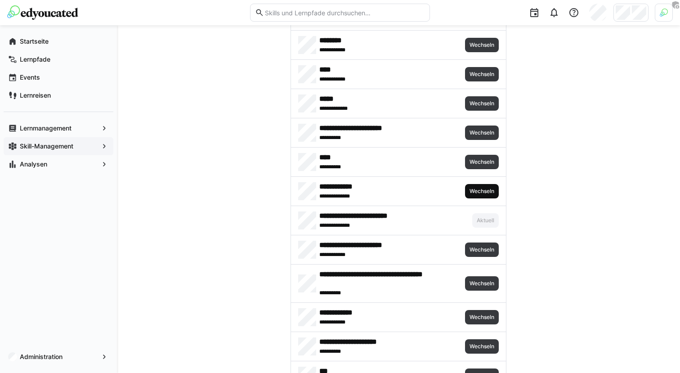
click at [485, 192] on span "Wechseln" at bounding box center [481, 190] width 27 height 7
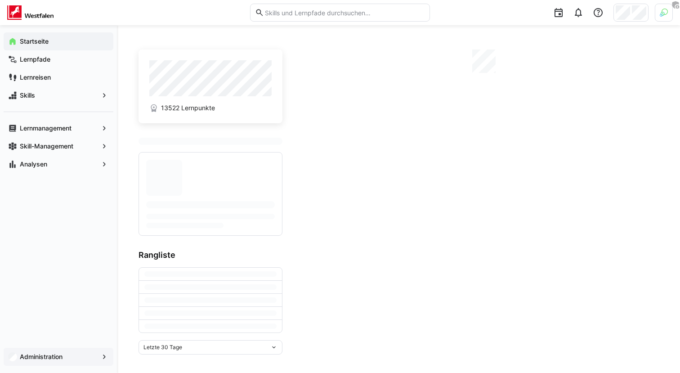
click at [0, 0] on app-navigation-label "Administration" at bounding box center [0, 0] width 0 height 0
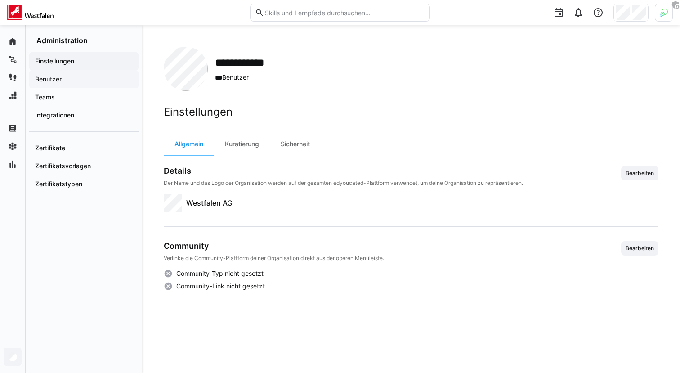
click at [74, 76] on span "Benutzer" at bounding box center [84, 79] width 100 height 9
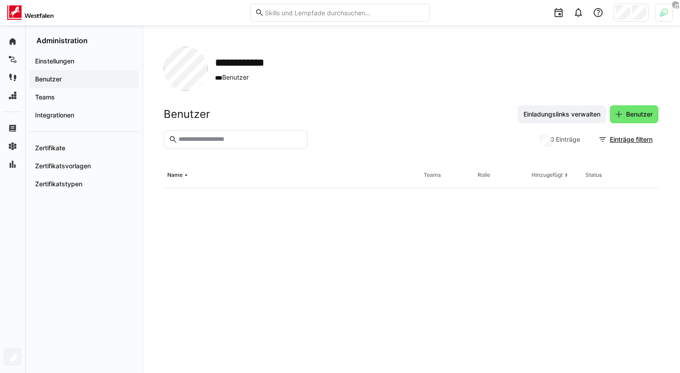
click at [239, 140] on input "text" at bounding box center [240, 139] width 125 height 8
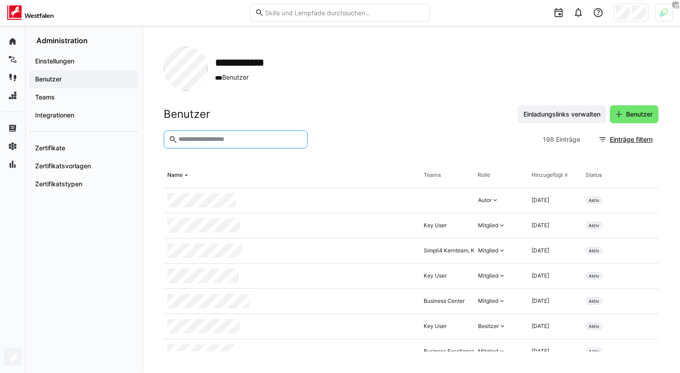
paste input "*******"
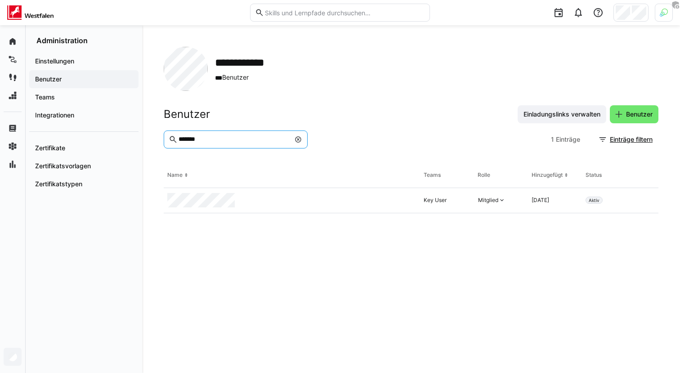
type input "*******"
click at [632, 21] on div at bounding box center [630, 13] width 35 height 18
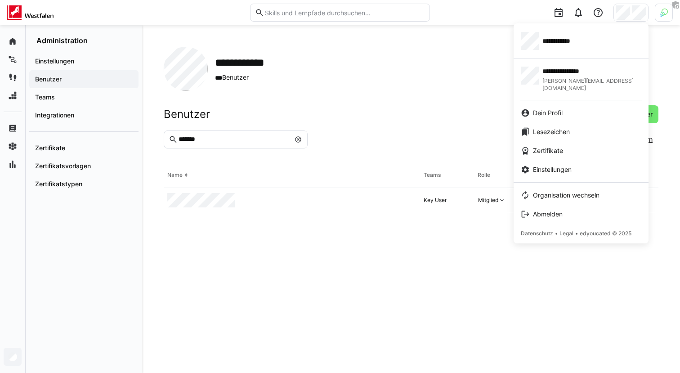
click at [663, 21] on div at bounding box center [340, 186] width 680 height 373
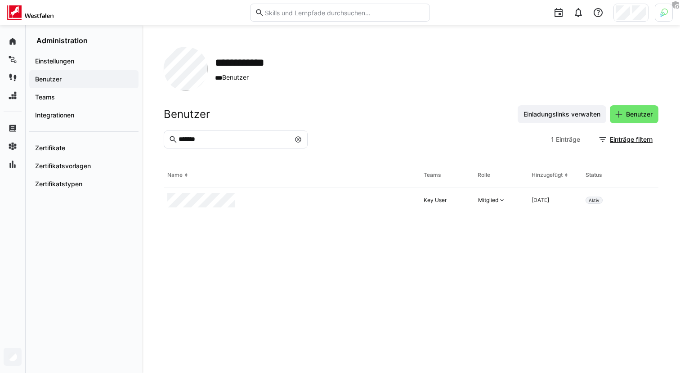
click at [663, 18] on div at bounding box center [664, 13] width 18 height 18
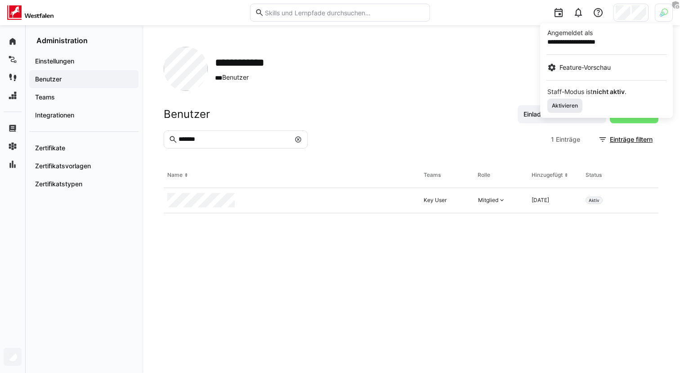
click at [569, 99] on span "Aktivieren" at bounding box center [564, 105] width 35 height 14
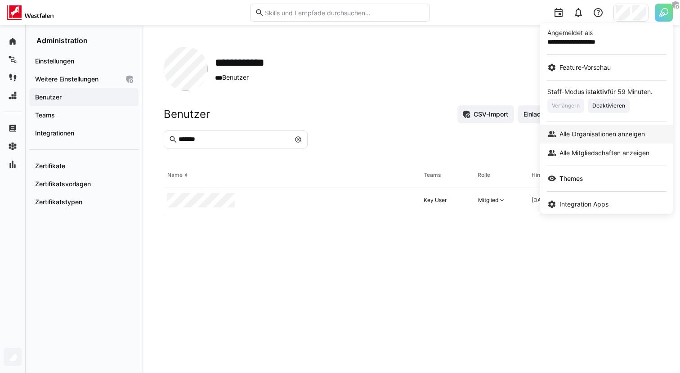
click at [592, 133] on span "Alle Organisationen anzeigen" at bounding box center [601, 133] width 85 height 9
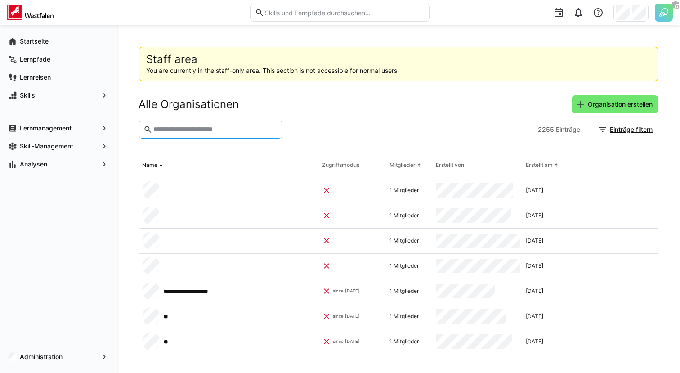
click at [191, 131] on input "text" at bounding box center [214, 129] width 125 height 8
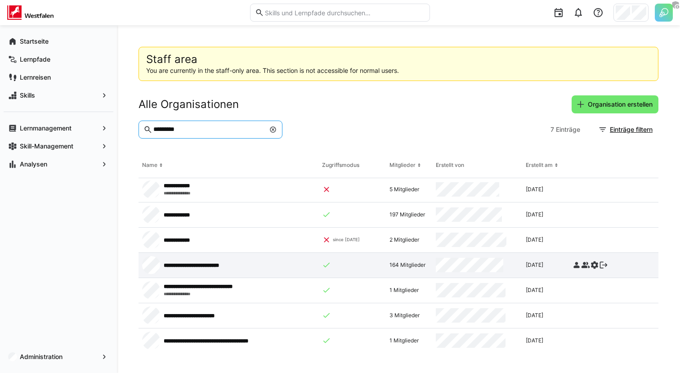
scroll to position [8, 0]
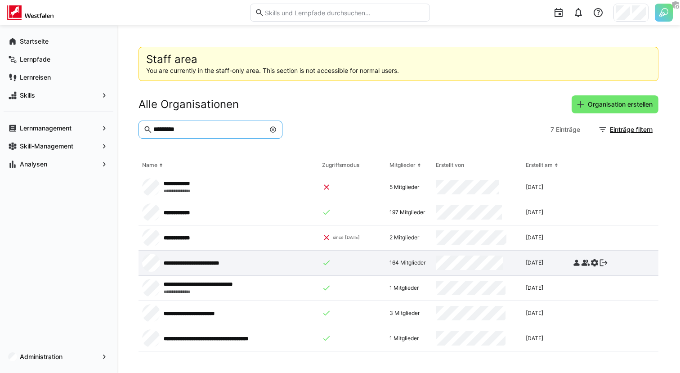
type input "*********"
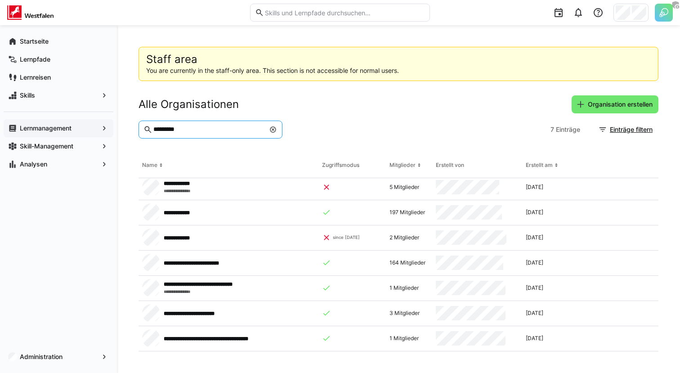
click at [0, 0] on app-navigation-label "Lernmanagement" at bounding box center [0, 0] width 0 height 0
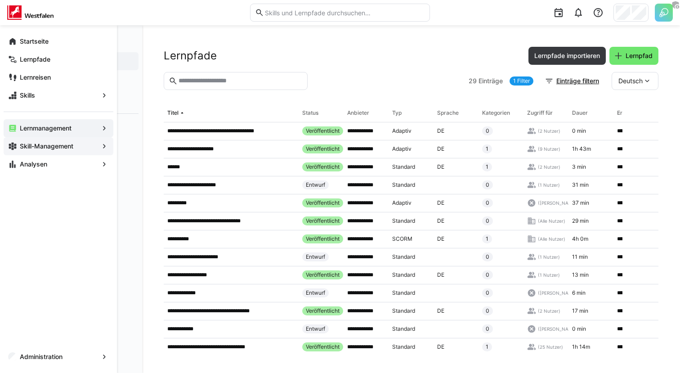
click at [0, 0] on app-navigation-label "Skill-Management" at bounding box center [0, 0] width 0 height 0
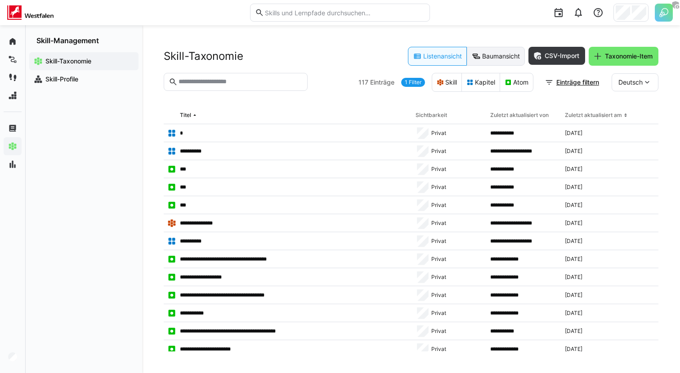
click at [488, 63] on eds-button-option "Baumansicht" at bounding box center [496, 56] width 58 height 19
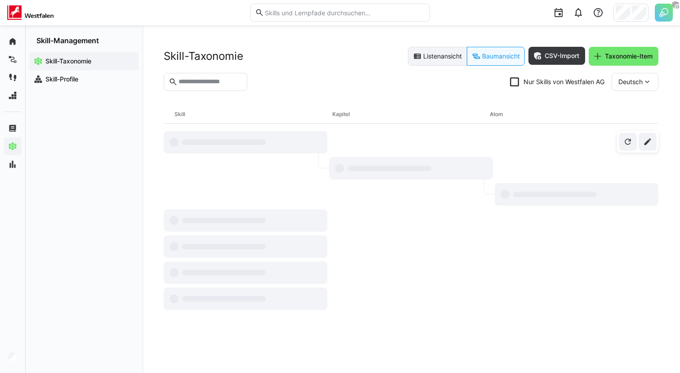
click at [428, 62] on eds-button-option "Listenansicht" at bounding box center [437, 56] width 59 height 19
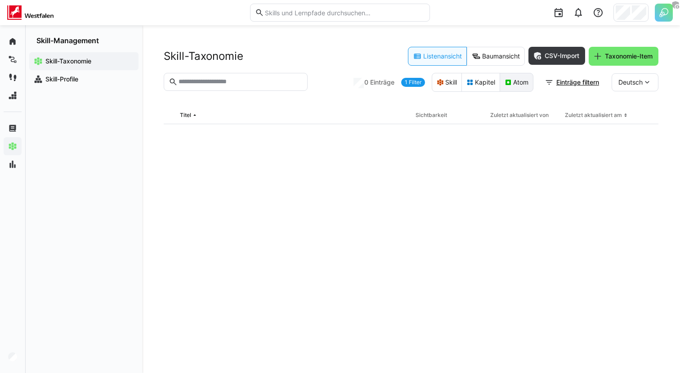
click at [515, 77] on eds-button-option "Atom" at bounding box center [516, 82] width 34 height 19
click at [410, 86] on link "2 Filter" at bounding box center [413, 82] width 24 height 9
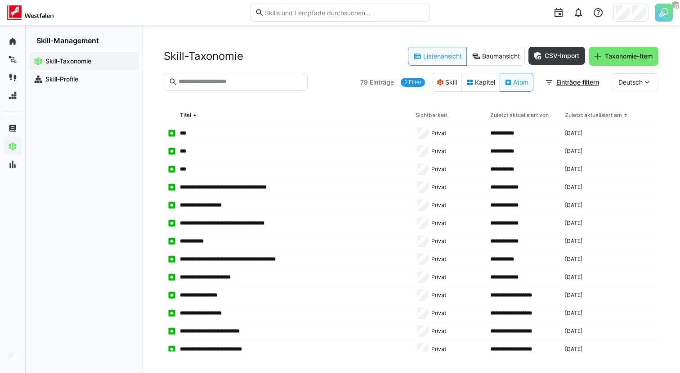
click at [250, 87] on eds-input at bounding box center [236, 82] width 144 height 18
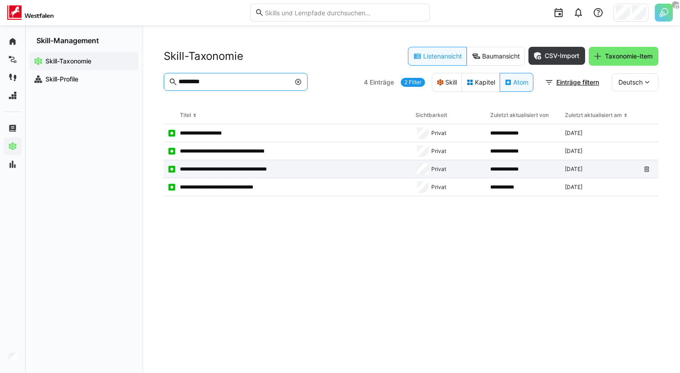
type input "*********"
click at [240, 170] on p "**********" at bounding box center [233, 168] width 107 height 7
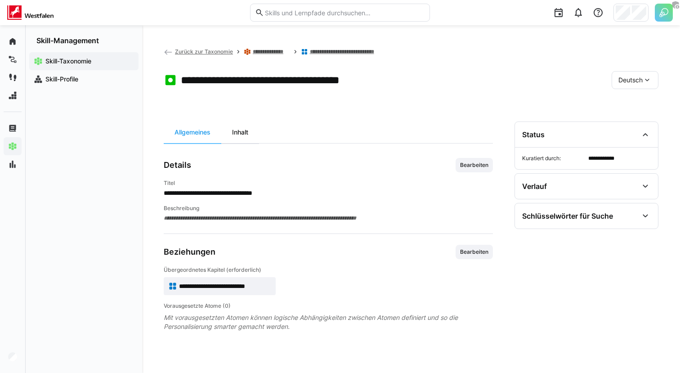
click at [247, 131] on div "Inhalt" at bounding box center [240, 132] width 38 height 22
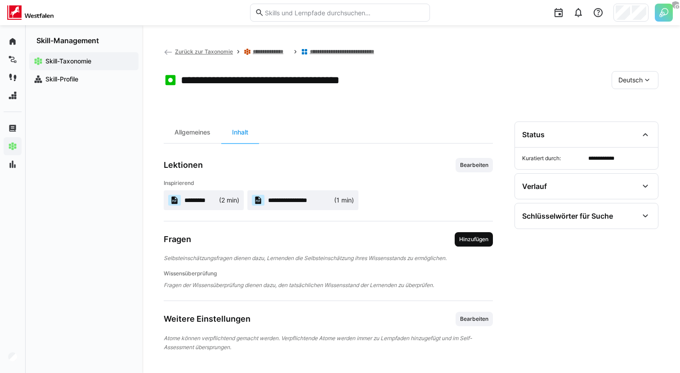
click at [473, 241] on span "Hinzufügen" at bounding box center [473, 239] width 31 height 7
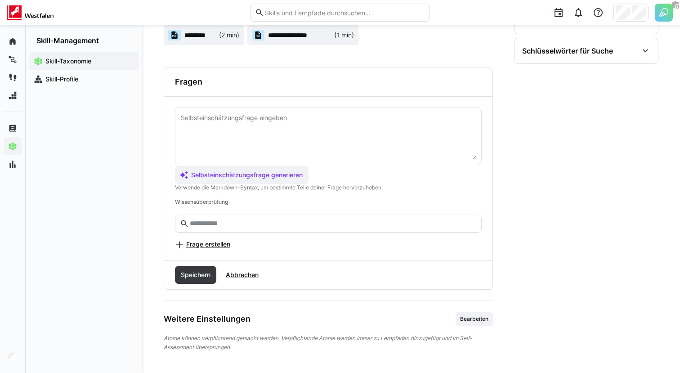
scroll to position [164, 0]
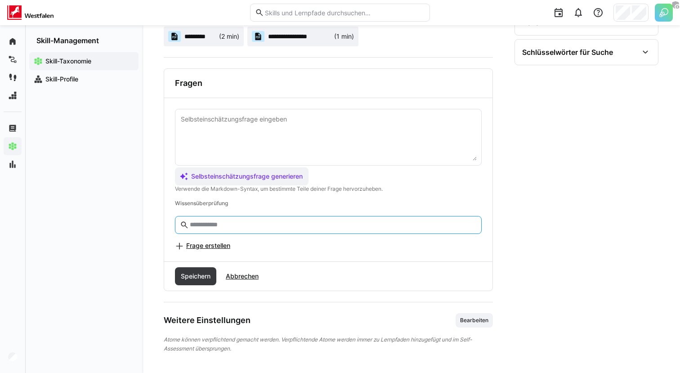
click at [262, 222] on input "text" at bounding box center [333, 225] width 288 height 8
click at [206, 242] on span "Frage erstellen" at bounding box center [208, 245] width 44 height 9
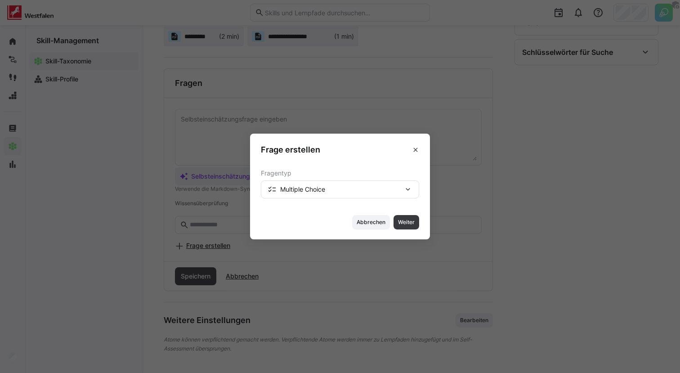
click at [314, 192] on span "Multiple Choice" at bounding box center [302, 189] width 45 height 9
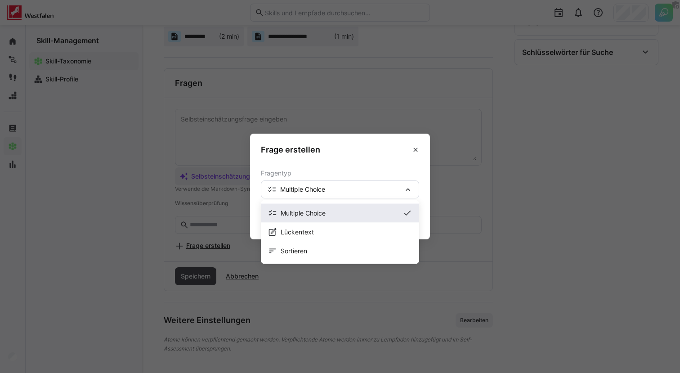
click at [310, 211] on span "Multiple Choice" at bounding box center [340, 213] width 119 height 9
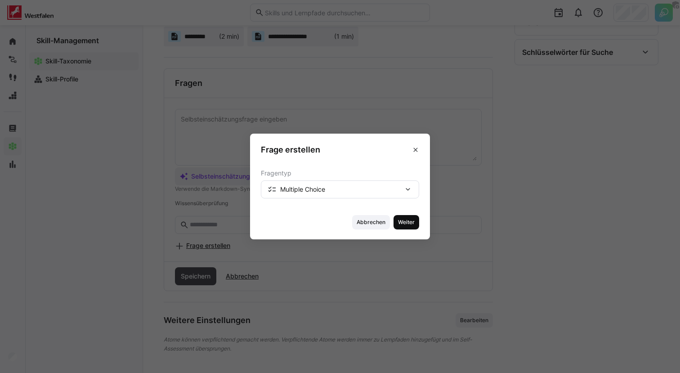
click at [413, 223] on span "Weiter" at bounding box center [406, 221] width 18 height 7
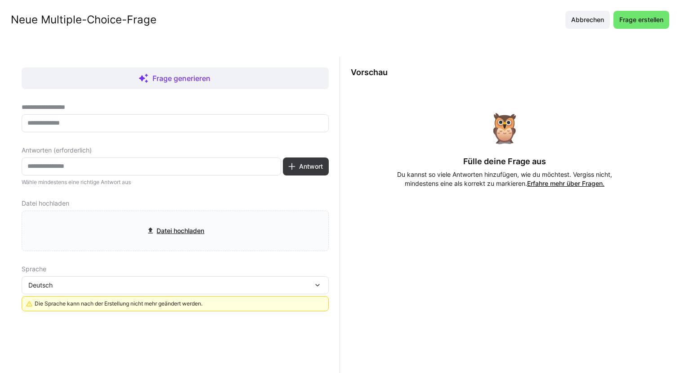
click at [205, 123] on input "text" at bounding box center [175, 123] width 297 height 8
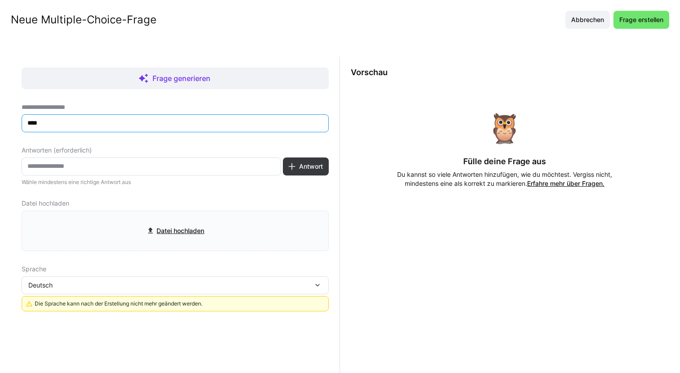
type input "****"
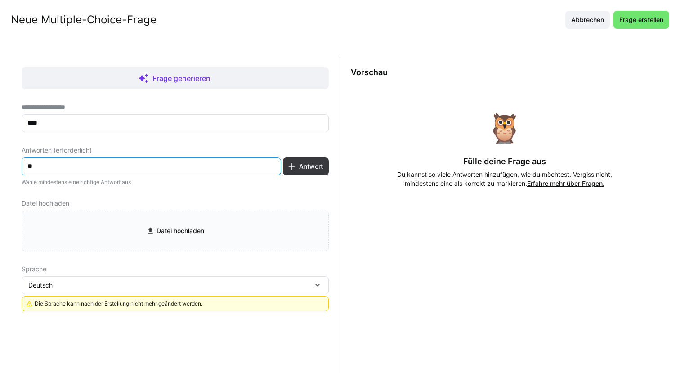
type input "**"
click at [294, 157] on div "Antworten (erforderlich) ** Antwort [PERSON_NAME] mindestens eine richtige Antw…" at bounding box center [175, 166] width 307 height 39
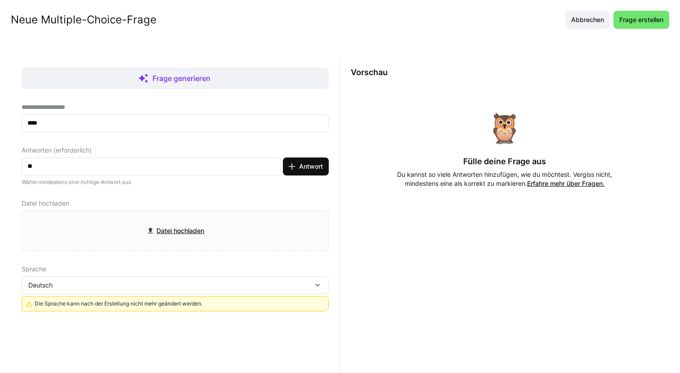
click at [297, 173] on span "Antwort" at bounding box center [306, 166] width 46 height 18
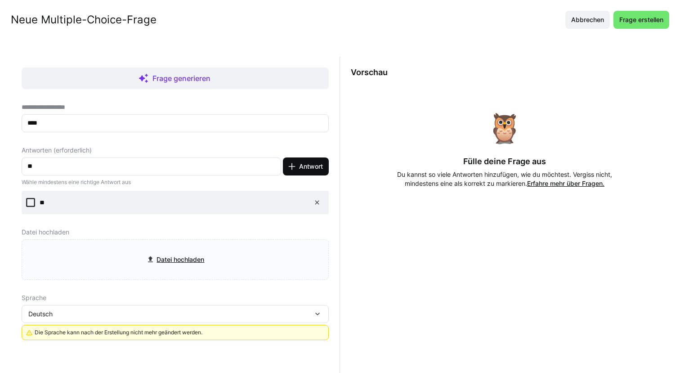
click at [320, 168] on span "Antwort" at bounding box center [311, 166] width 27 height 9
click at [307, 165] on span "Antwort" at bounding box center [311, 166] width 27 height 9
click at [213, 165] on input "**" at bounding box center [151, 166] width 249 height 8
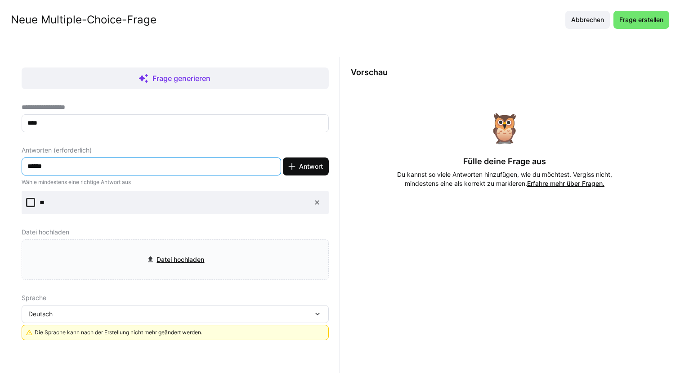
type input "******"
click at [298, 170] on span "Antwort" at bounding box center [311, 166] width 27 height 9
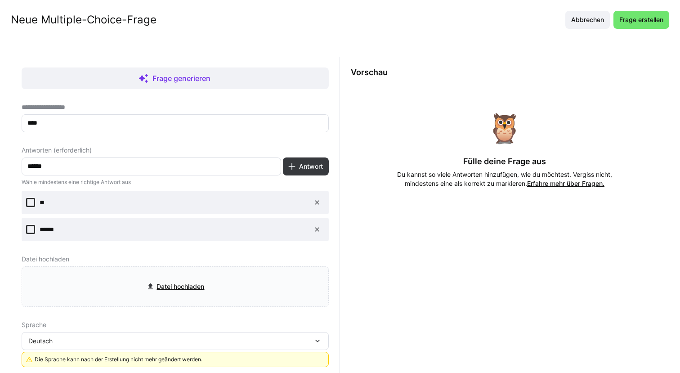
click at [36, 200] on eds-checkbox "**" at bounding box center [175, 202] width 307 height 23
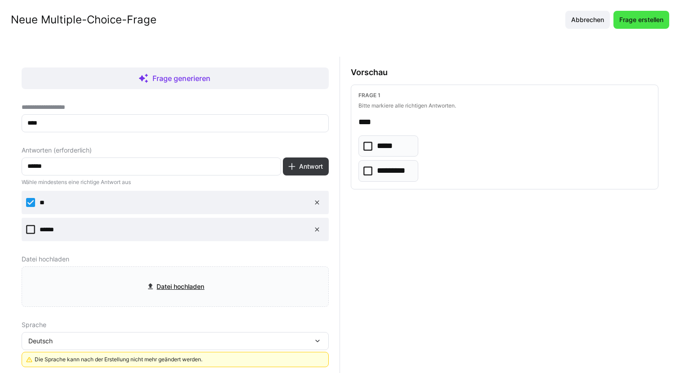
click at [650, 21] on span "Frage erstellen" at bounding box center [641, 19] width 47 height 9
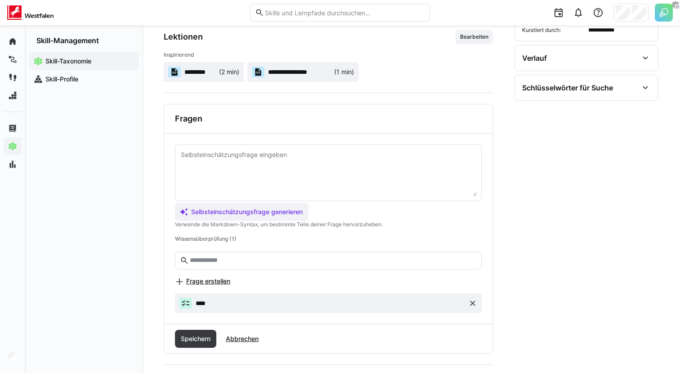
scroll to position [127, 0]
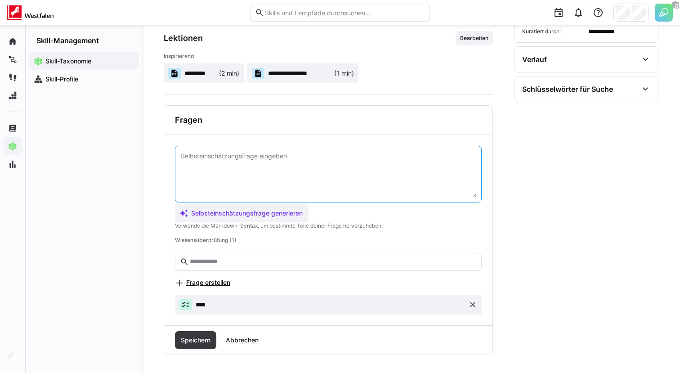
click at [309, 189] on textarea at bounding box center [328, 174] width 297 height 47
type textarea "Test?"
click at [207, 337] on span "Speichern" at bounding box center [195, 339] width 32 height 9
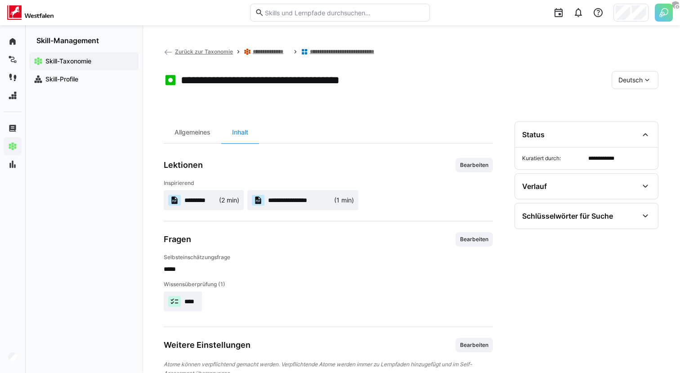
scroll to position [26, 0]
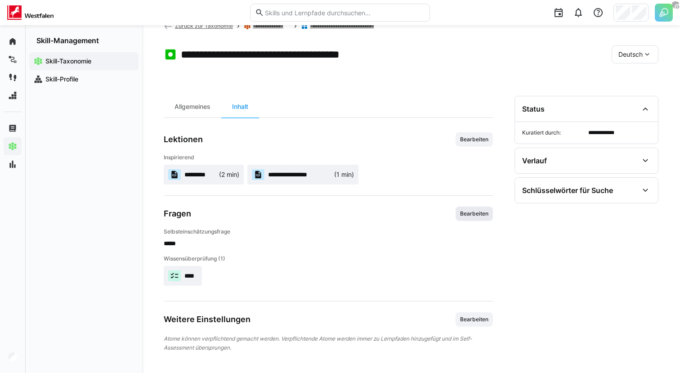
click at [478, 213] on span "Bearbeiten" at bounding box center [474, 213] width 30 height 7
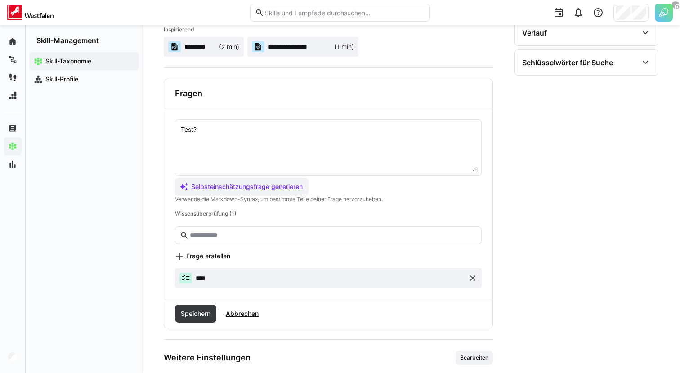
scroll to position [192, 0]
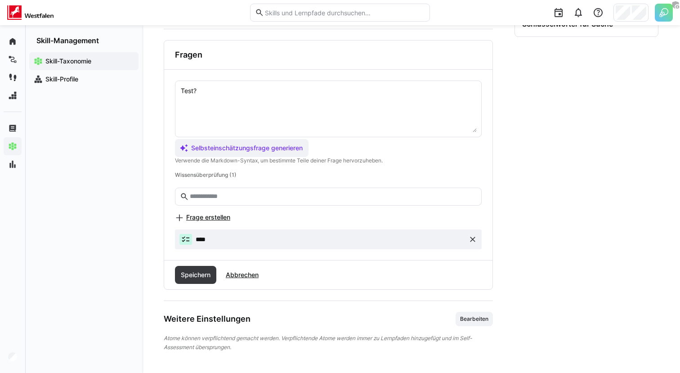
click at [218, 217] on span "Frage erstellen" at bounding box center [208, 217] width 44 height 9
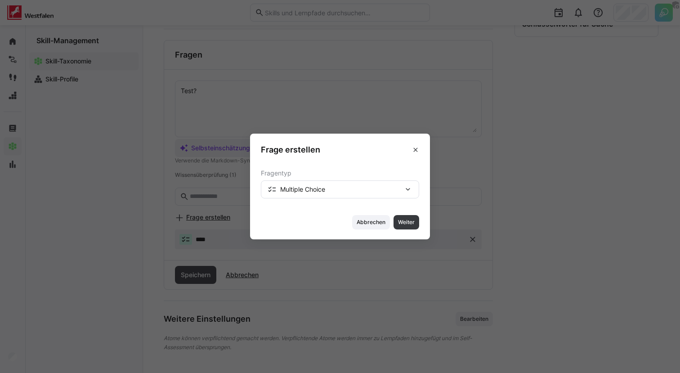
click at [339, 196] on div "Multiple Choice" at bounding box center [340, 189] width 158 height 18
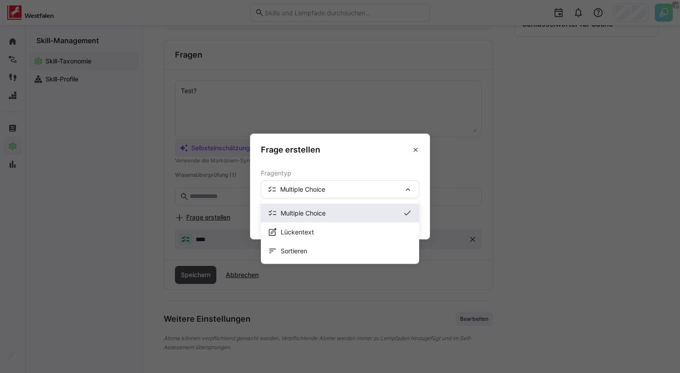
click at [328, 218] on span "Multiple Choice" at bounding box center [340, 213] width 158 height 19
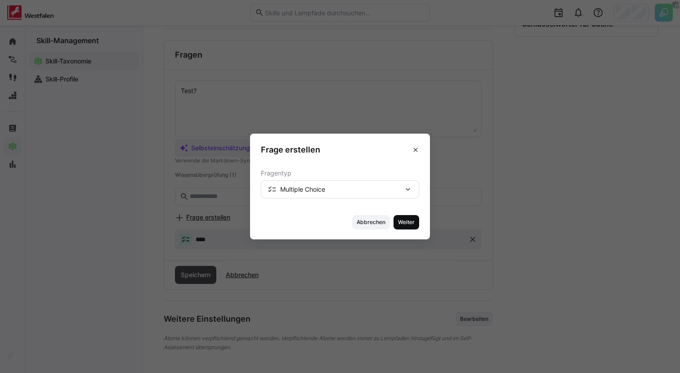
click at [409, 224] on span "Weiter" at bounding box center [406, 221] width 18 height 7
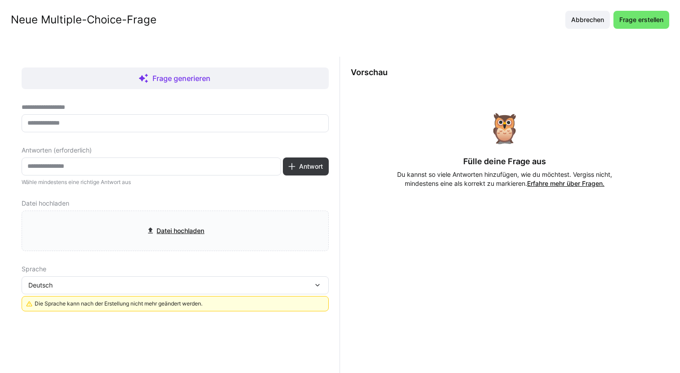
click at [134, 129] on eds-input at bounding box center [175, 123] width 307 height 18
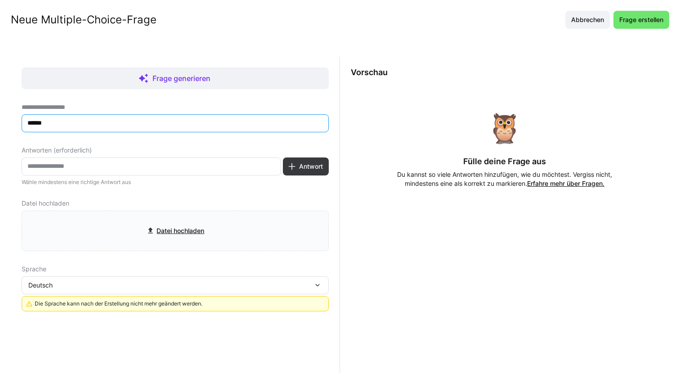
type input "*****"
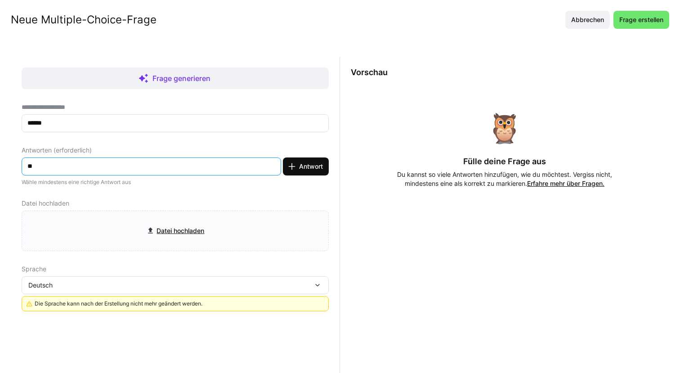
type input "**"
click at [289, 173] on span "Antwort" at bounding box center [306, 166] width 46 height 18
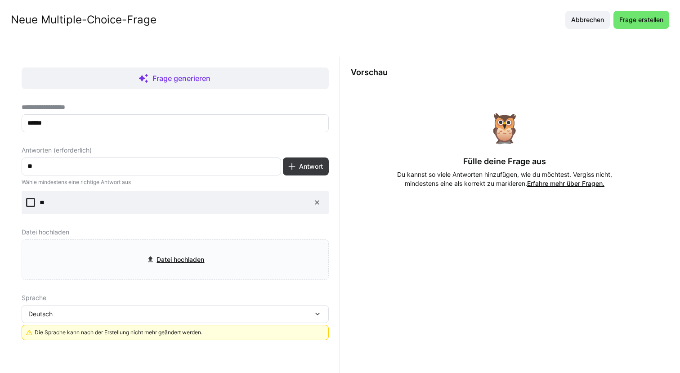
click at [166, 165] on input "**" at bounding box center [151, 166] width 249 height 8
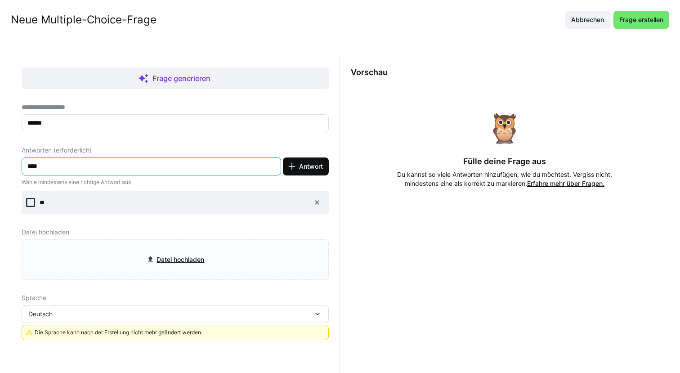
type input "****"
click at [298, 169] on span "Antwort" at bounding box center [311, 166] width 27 height 9
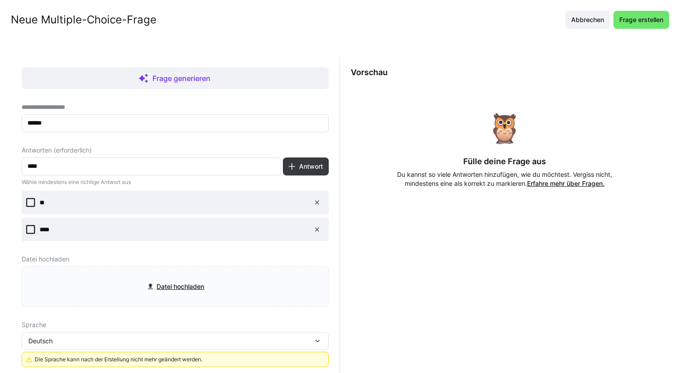
click at [42, 205] on p "**" at bounding box center [171, 202] width 263 height 9
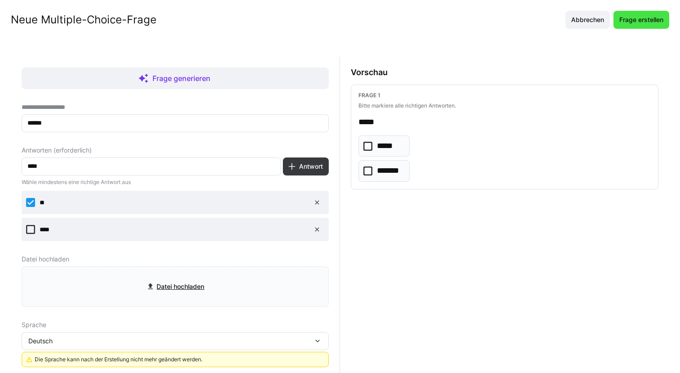
click at [642, 18] on span "Frage erstellen" at bounding box center [641, 19] width 47 height 9
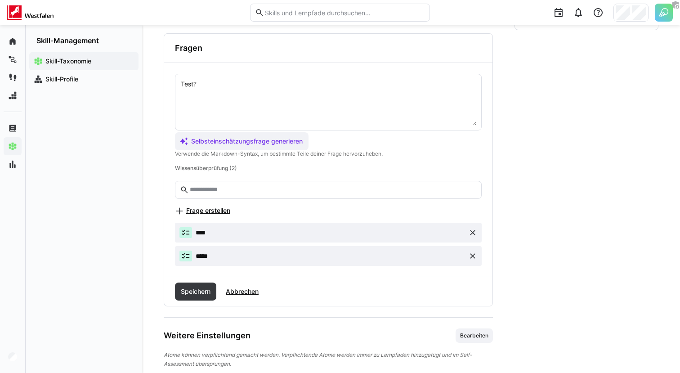
scroll to position [193, 0]
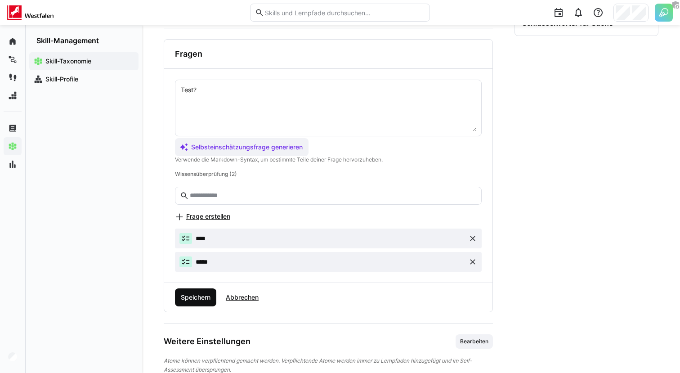
click at [203, 300] on span "Speichern" at bounding box center [195, 297] width 32 height 9
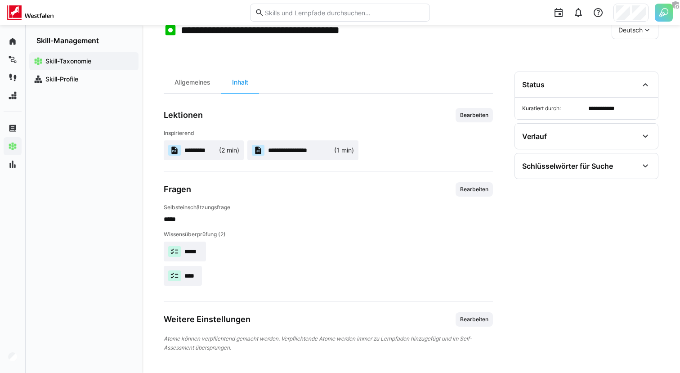
click at [192, 247] on p "*****" at bounding box center [192, 251] width 17 height 9
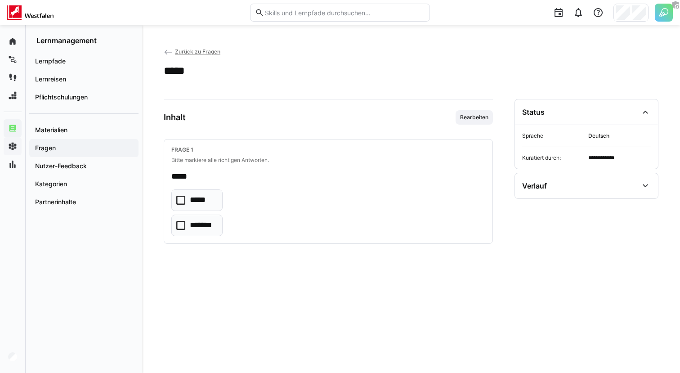
click at [171, 54] on eds-icon at bounding box center [168, 52] width 9 height 9
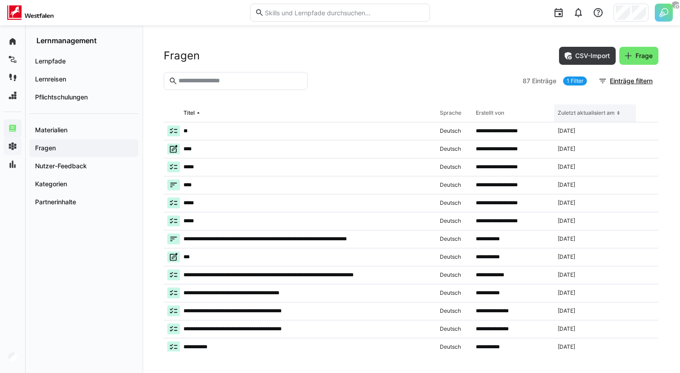
click at [619, 114] on th "Zuletzt aktualisiert am" at bounding box center [595, 113] width 82 height 18
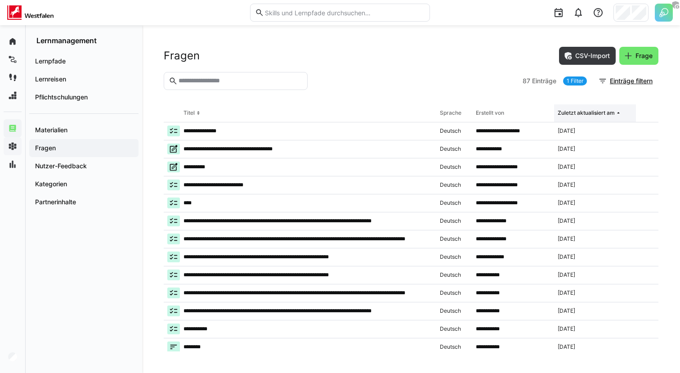
click at [619, 114] on th "Zuletzt aktualisiert am" at bounding box center [595, 113] width 82 height 18
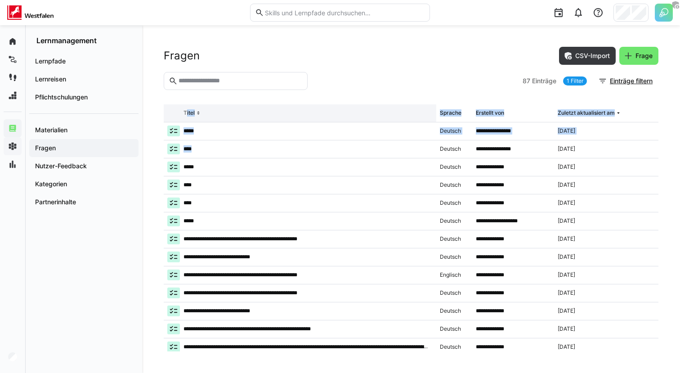
drag, startPoint x: 265, startPoint y: 147, endPoint x: 309, endPoint y: 111, distance: 56.2
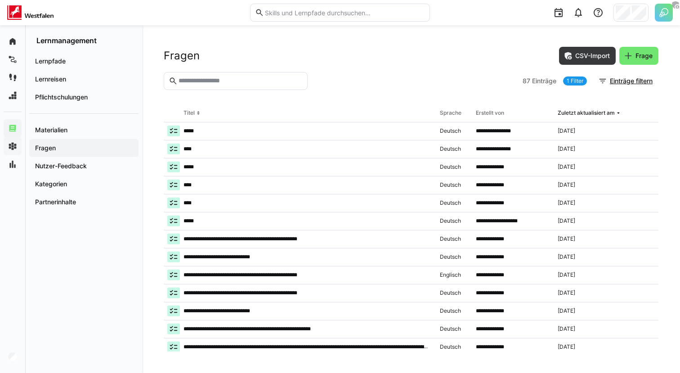
click at [347, 91] on section "87 Einträge 1 Filter Einträge filtern" at bounding box center [411, 88] width 494 height 32
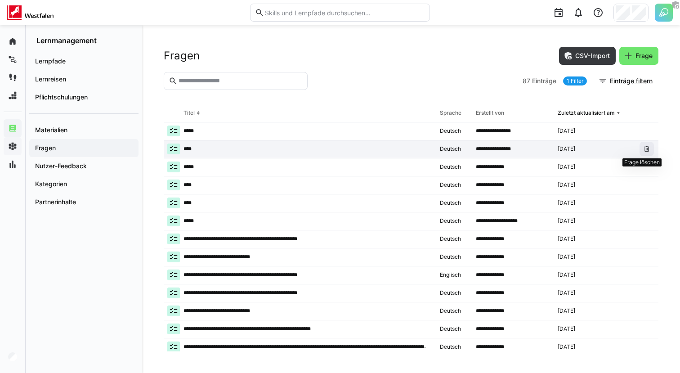
click at [641, 153] on span at bounding box center [646, 149] width 14 height 14
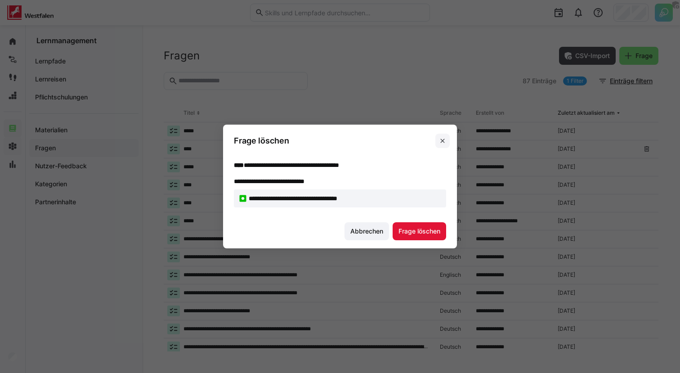
click at [442, 142] on eds-icon at bounding box center [442, 140] width 7 height 7
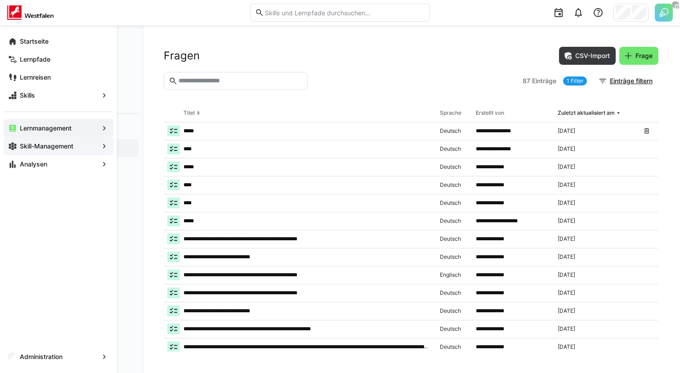
click at [58, 151] on div "Skill-Management" at bounding box center [59, 146] width 110 height 18
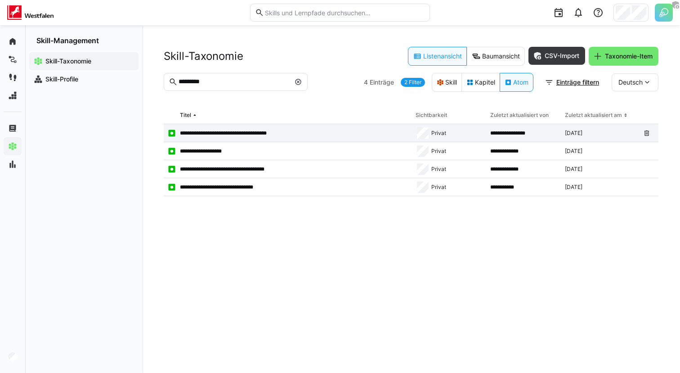
click at [259, 135] on p "**********" at bounding box center [233, 132] width 107 height 7
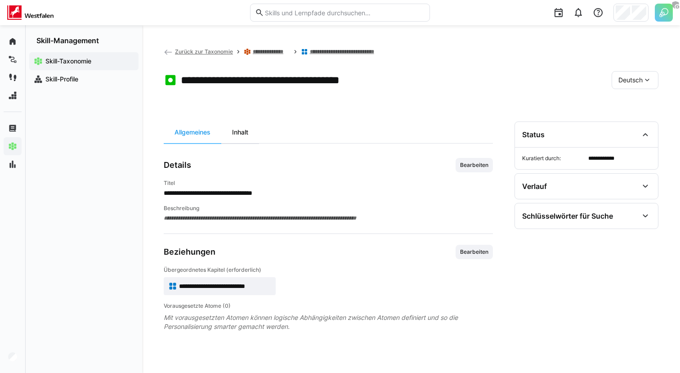
click at [248, 128] on div "Inhalt" at bounding box center [240, 132] width 38 height 22
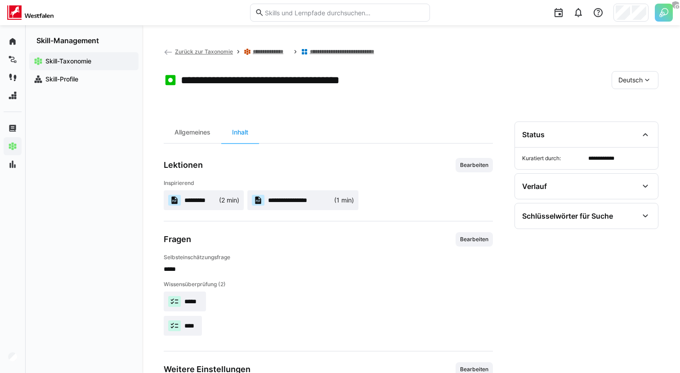
click at [644, 84] on eds-icon at bounding box center [646, 80] width 9 height 9
click at [639, 127] on div "Englisch" at bounding box center [640, 122] width 58 height 19
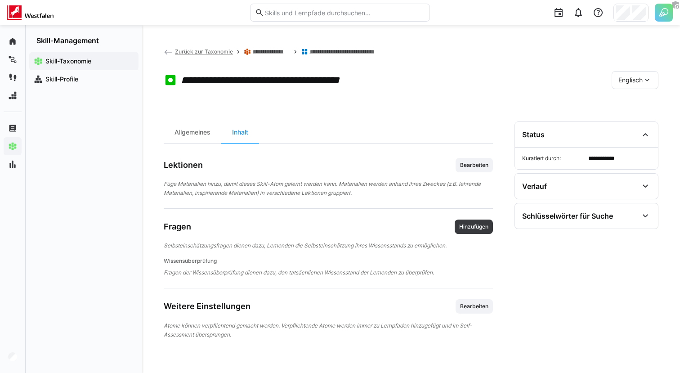
click at [639, 74] on div "Englisch" at bounding box center [634, 80] width 47 height 18
click at [641, 144] on span "Französisch" at bounding box center [635, 141] width 35 height 9
click at [647, 76] on eds-icon at bounding box center [646, 80] width 9 height 9
click at [627, 120] on span "Englisch" at bounding box center [619, 122] width 24 height 9
click at [464, 229] on span "Hinzufügen" at bounding box center [473, 226] width 31 height 7
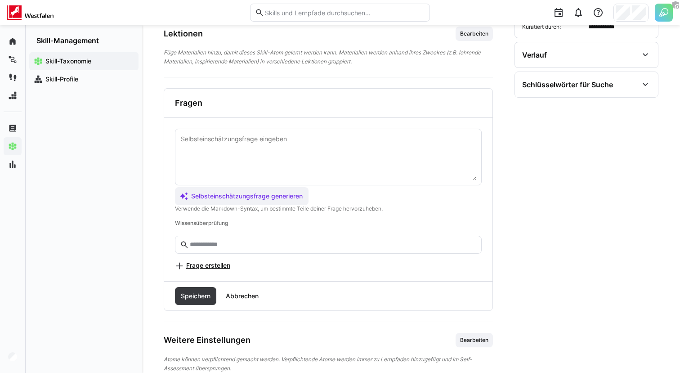
scroll to position [132, 0]
click at [299, 247] on input "text" at bounding box center [333, 244] width 288 height 8
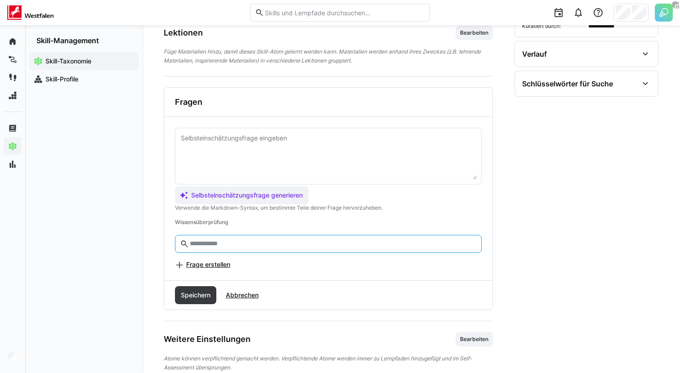
click at [217, 260] on span "Frage erstellen" at bounding box center [208, 264] width 44 height 9
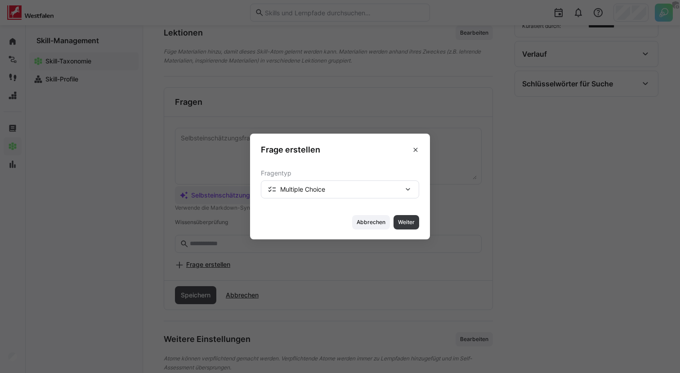
click at [321, 203] on section "Fragentyp Multiple Choice" at bounding box center [340, 183] width 180 height 43
click at [322, 195] on div "Multiple Choice" at bounding box center [340, 189] width 158 height 18
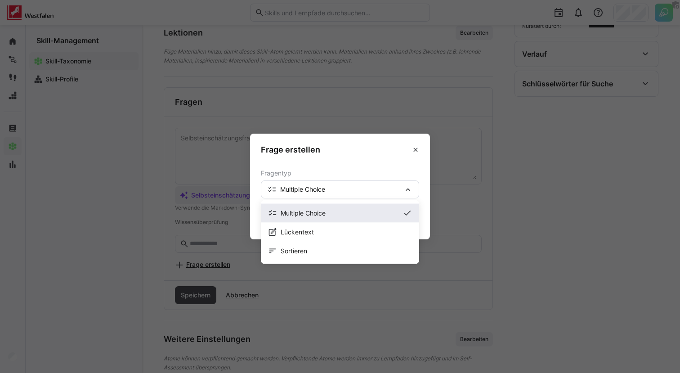
click at [321, 214] on span "Multiple Choice" at bounding box center [340, 213] width 119 height 9
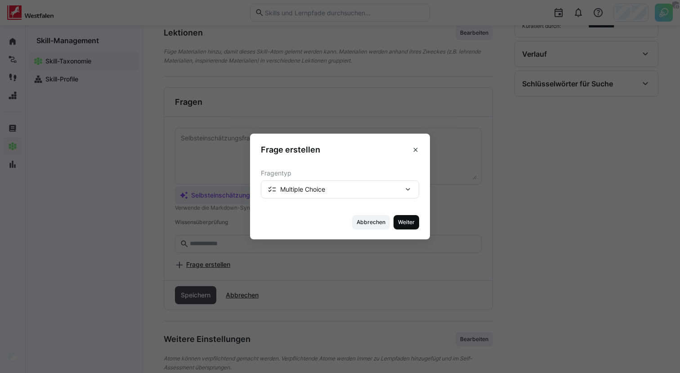
click at [414, 224] on span "Weiter" at bounding box center [406, 221] width 18 height 7
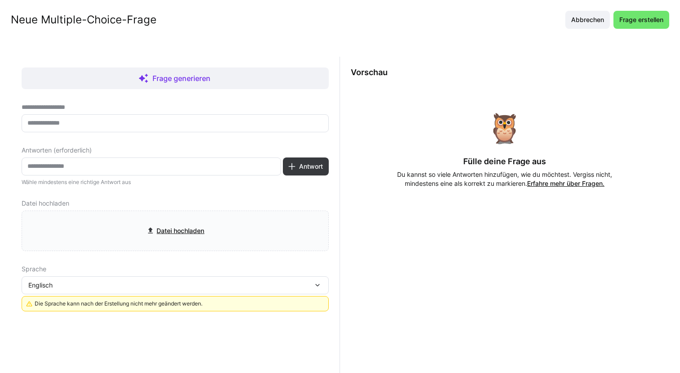
click at [160, 118] on eds-input at bounding box center [175, 123] width 307 height 18
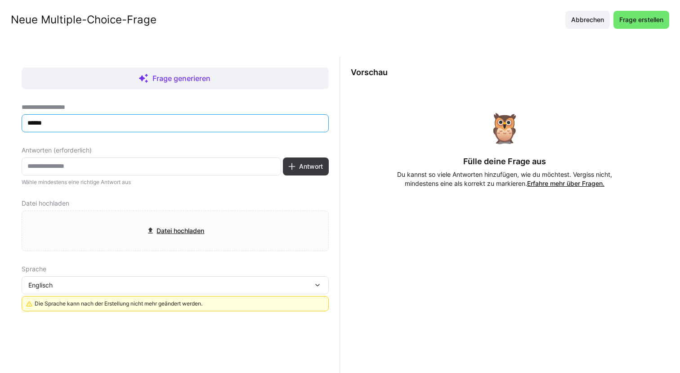
type input "******"
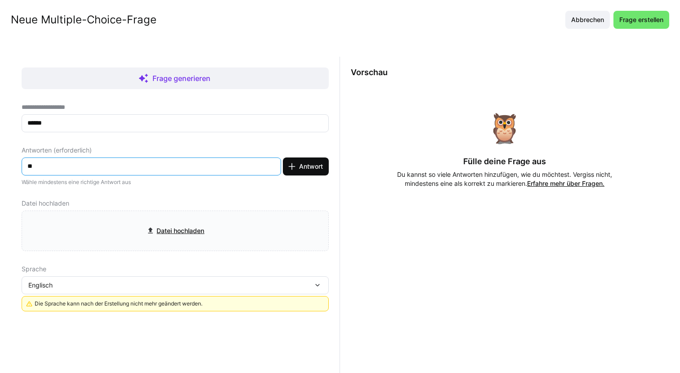
type input "**"
click at [290, 166] on eds-icon at bounding box center [291, 166] width 9 height 9
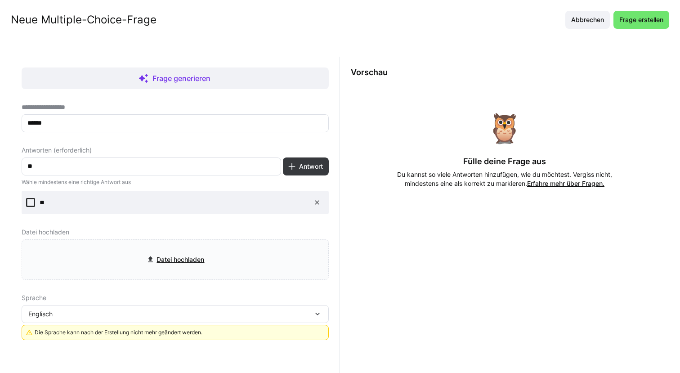
click at [166, 174] on eds-input "**" at bounding box center [151, 166] width 259 height 18
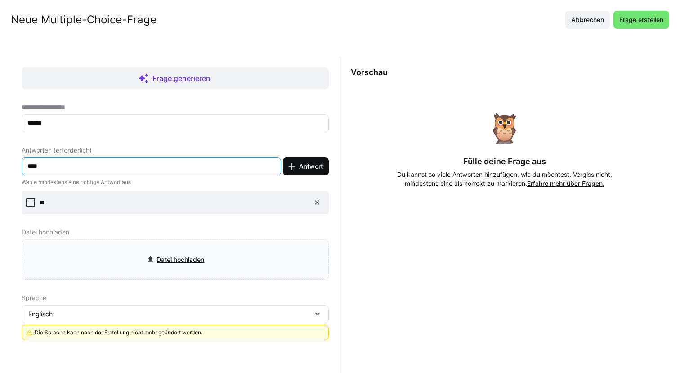
type input "****"
click at [298, 168] on span "Antwort" at bounding box center [311, 166] width 27 height 9
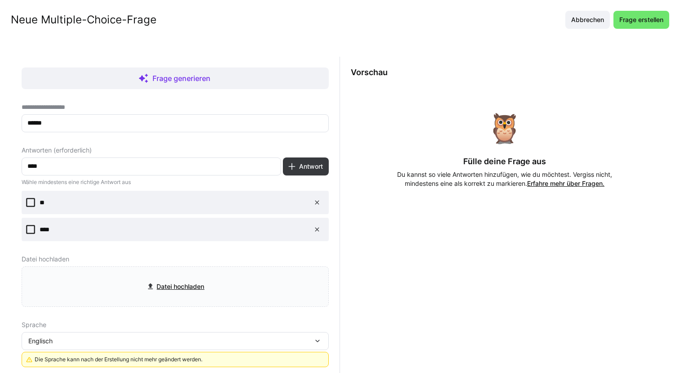
click at [31, 200] on icon at bounding box center [30, 202] width 9 height 9
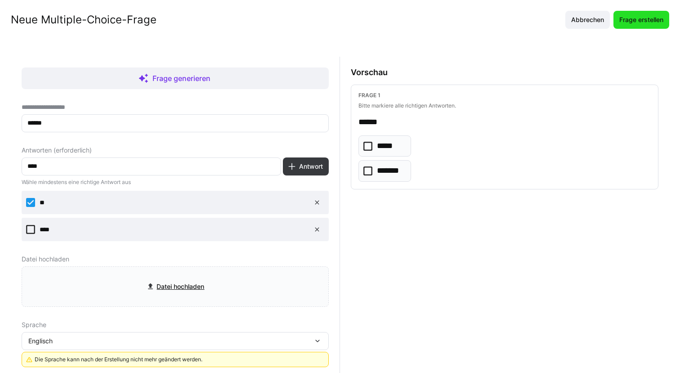
click at [630, 20] on span "Frage erstellen" at bounding box center [641, 19] width 47 height 9
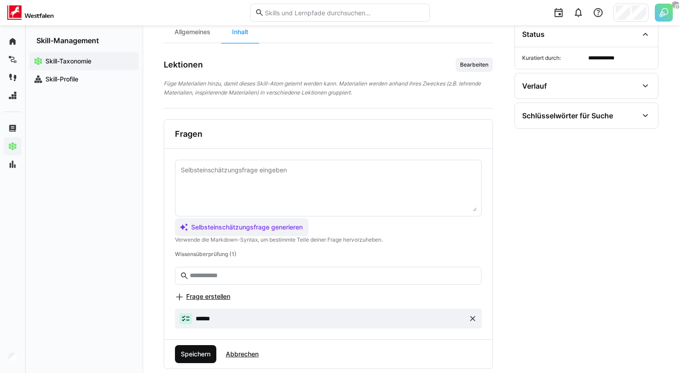
scroll to position [111, 0]
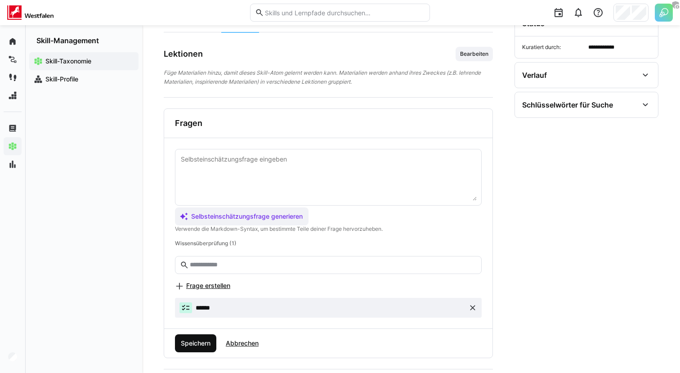
click at [195, 344] on span "Speichern" at bounding box center [195, 343] width 32 height 9
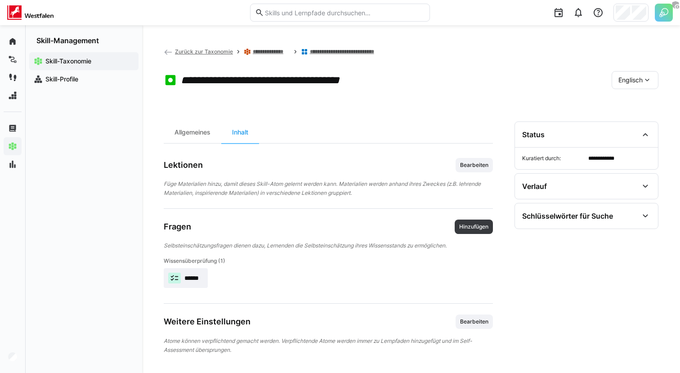
scroll to position [2, 0]
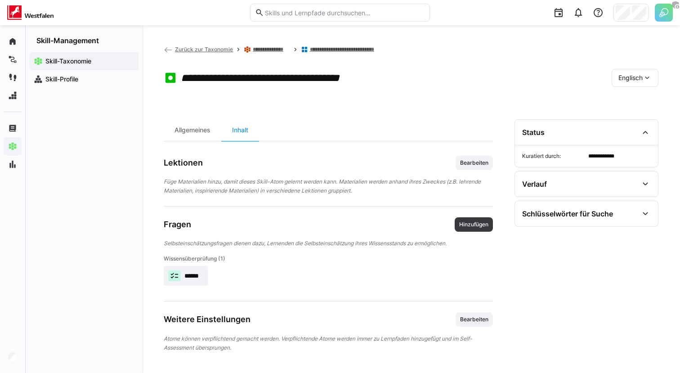
drag, startPoint x: 474, startPoint y: 221, endPoint x: 380, endPoint y: 245, distance: 97.3
click at [380, 245] on div "Fragen Hinzufügen Selbsteinschätzungsfragen dienen dazu, Lernenden die Selbstei…" at bounding box center [328, 253] width 329 height 73
click at [380, 245] on div "Selbsteinschätzungsfragen dienen dazu, Lernenden die Selbsteinschätzung ihres W…" at bounding box center [328, 243] width 329 height 9
click at [476, 225] on span "Hinzufügen" at bounding box center [473, 224] width 31 height 7
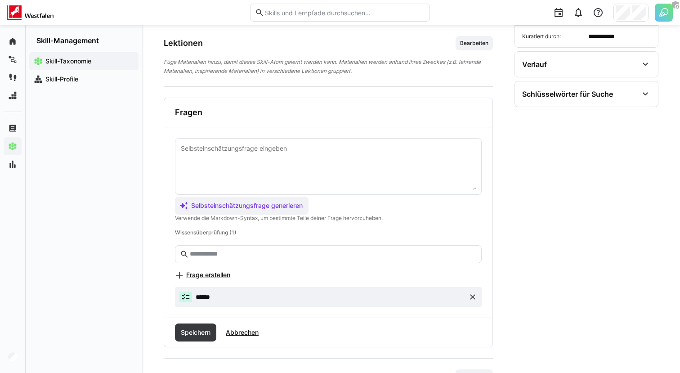
scroll to position [127, 0]
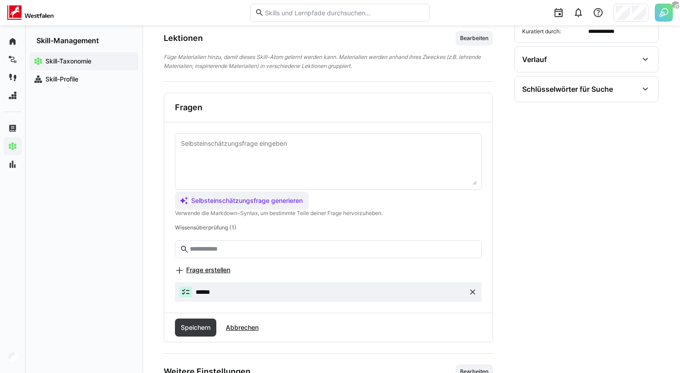
click at [475, 292] on eds-icon at bounding box center [472, 291] width 9 height 9
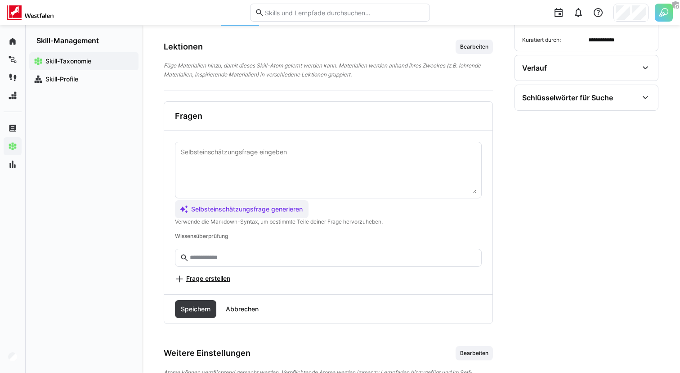
scroll to position [116, 0]
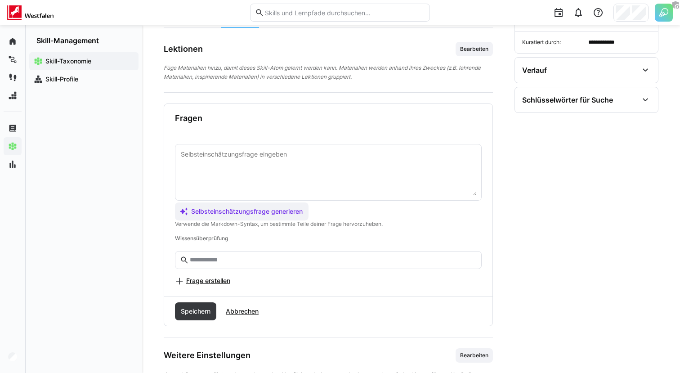
click at [218, 283] on span "Frage erstellen" at bounding box center [208, 280] width 44 height 9
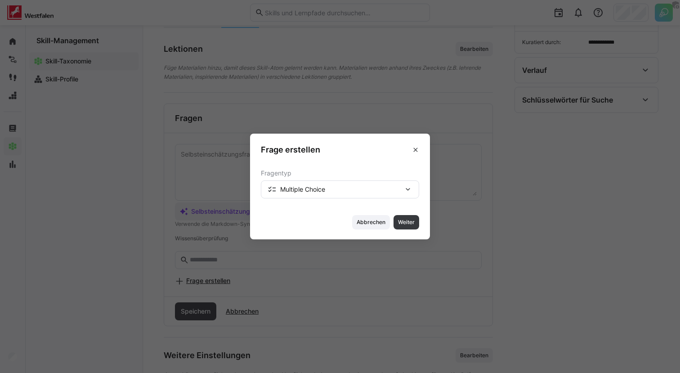
click at [326, 195] on div "Multiple Choice" at bounding box center [340, 189] width 158 height 18
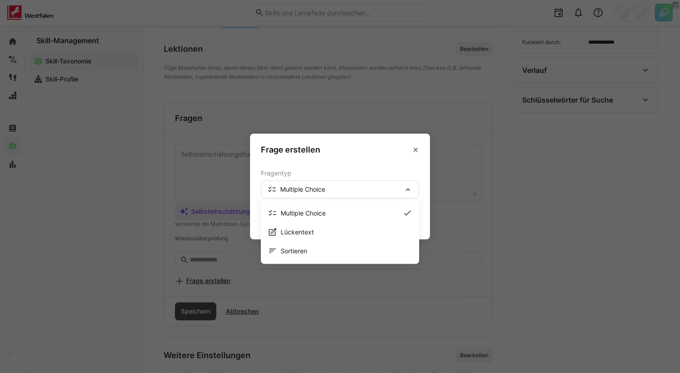
click at [326, 195] on div "Multiple Choice Multiple Choice Lückentext Sortieren" at bounding box center [340, 189] width 158 height 18
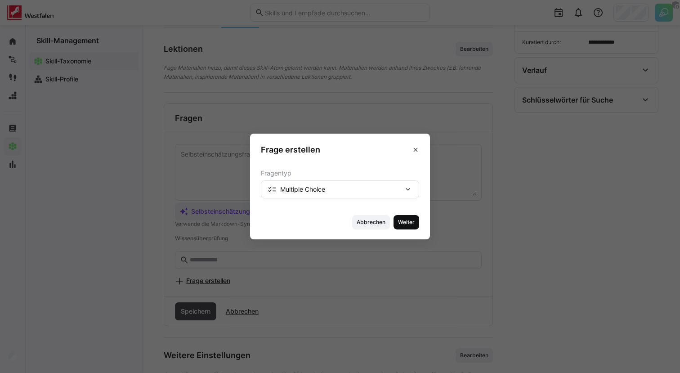
click at [410, 221] on span "Weiter" at bounding box center [406, 221] width 18 height 7
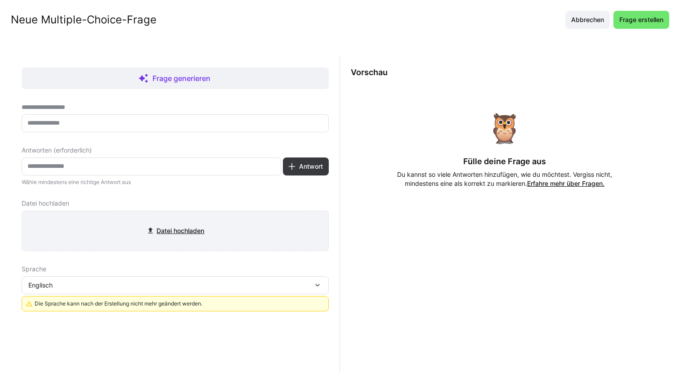
scroll to position [13, 0]
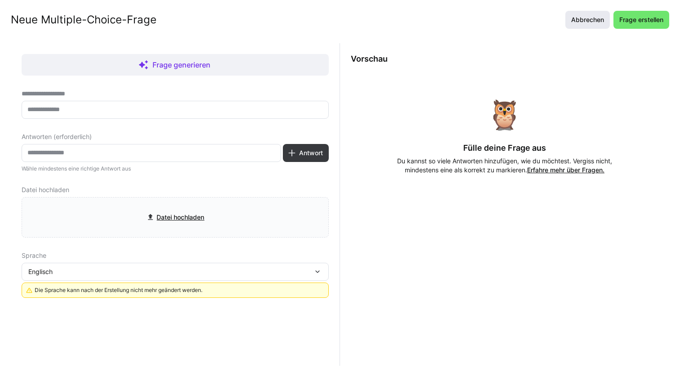
click at [583, 21] on span "Abbrechen" at bounding box center [588, 19] width 36 height 9
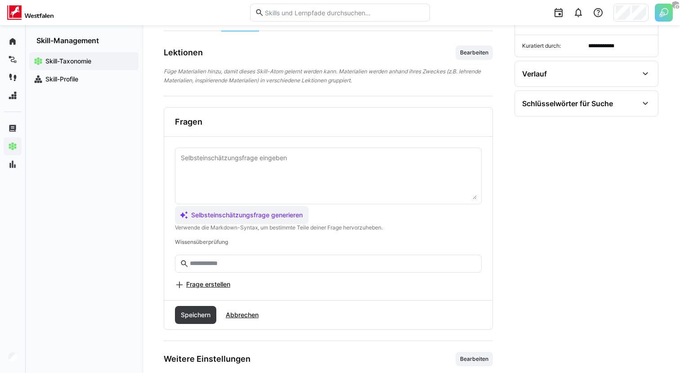
scroll to position [0, 0]
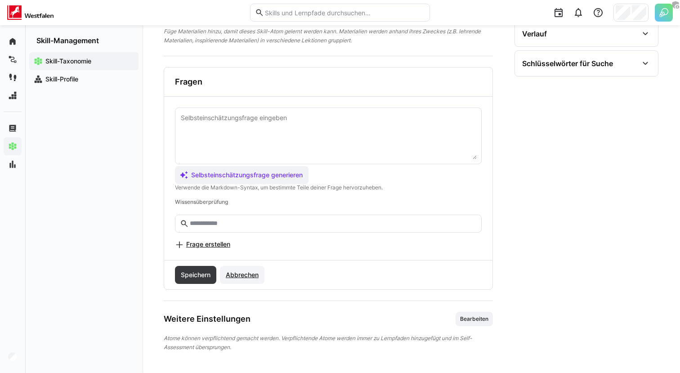
click at [249, 276] on span "Abbrechen" at bounding box center [242, 274] width 36 height 9
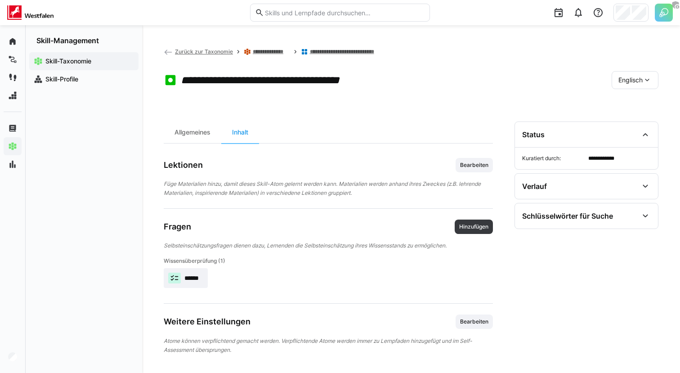
scroll to position [2, 0]
